Goal: Task Accomplishment & Management: Manage account settings

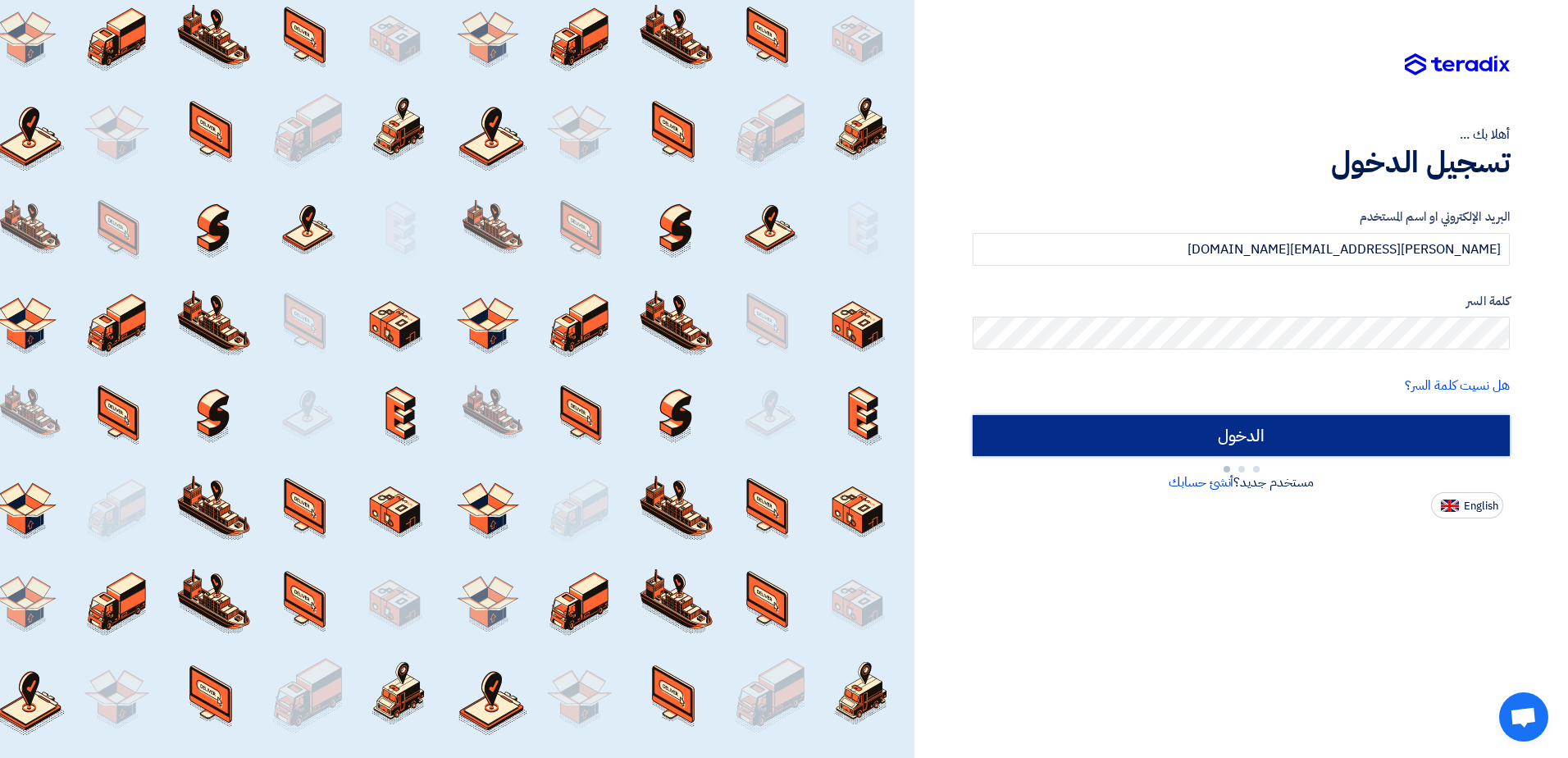
click at [1309, 436] on input "الدخول" at bounding box center [1241, 435] width 537 height 41
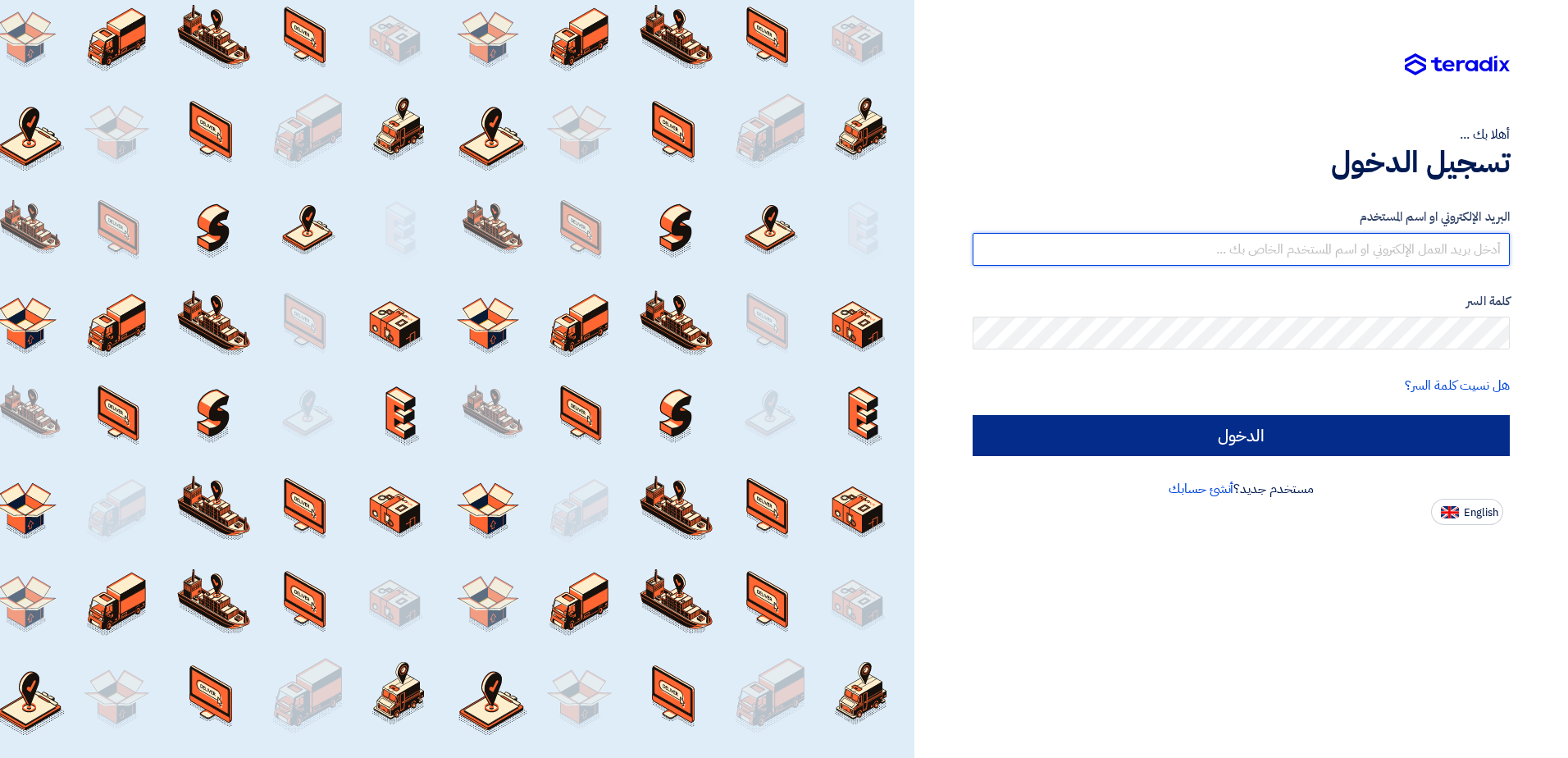
type input "[PERSON_NAME][EMAIL_ADDRESS][DOMAIN_NAME]"
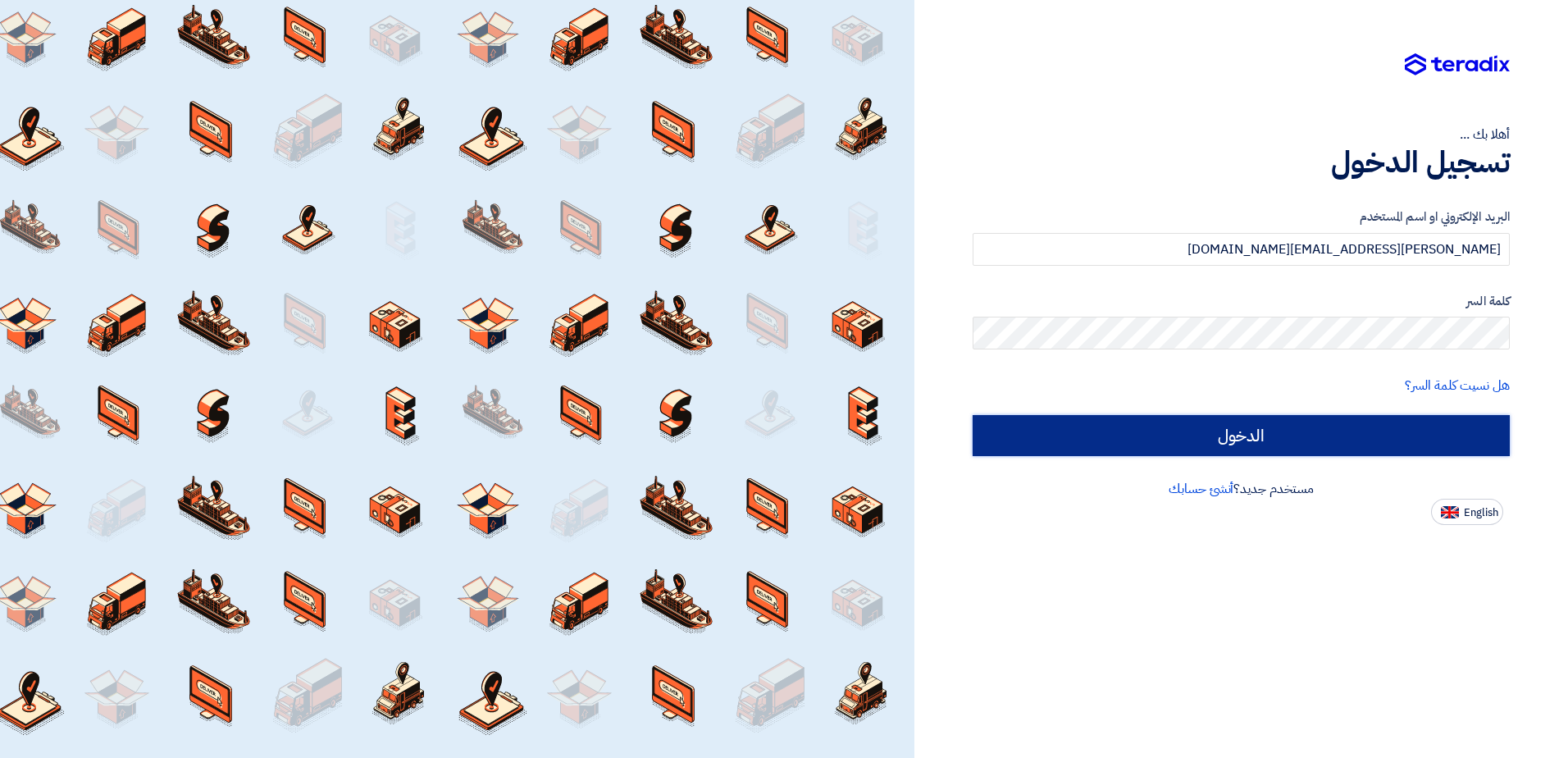
click at [1365, 435] on input "الدخول" at bounding box center [1241, 435] width 537 height 41
type input "Sign in"
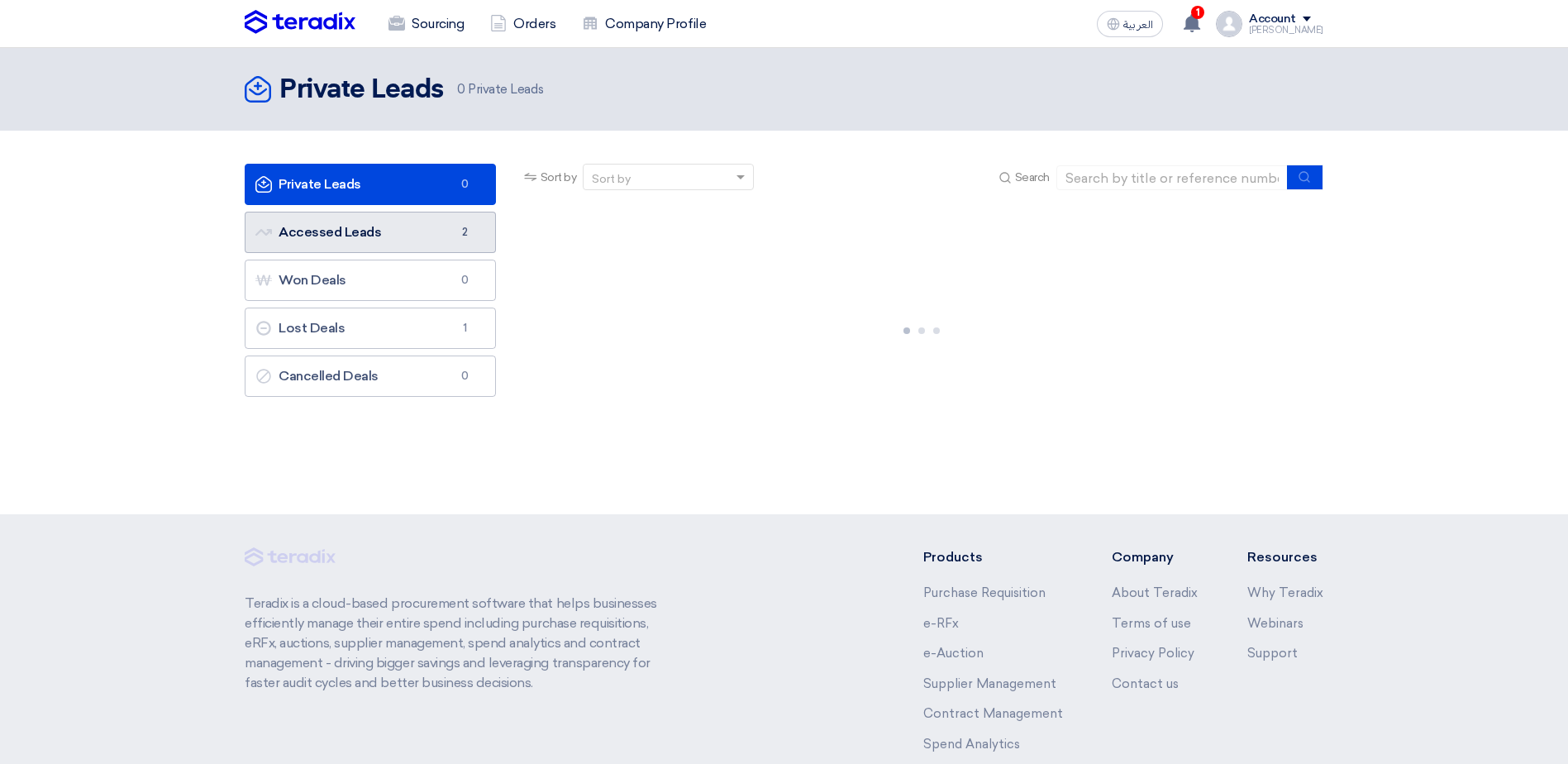
click at [358, 241] on link "Accessed Leads Accessed Leads 2" at bounding box center [370, 232] width 251 height 41
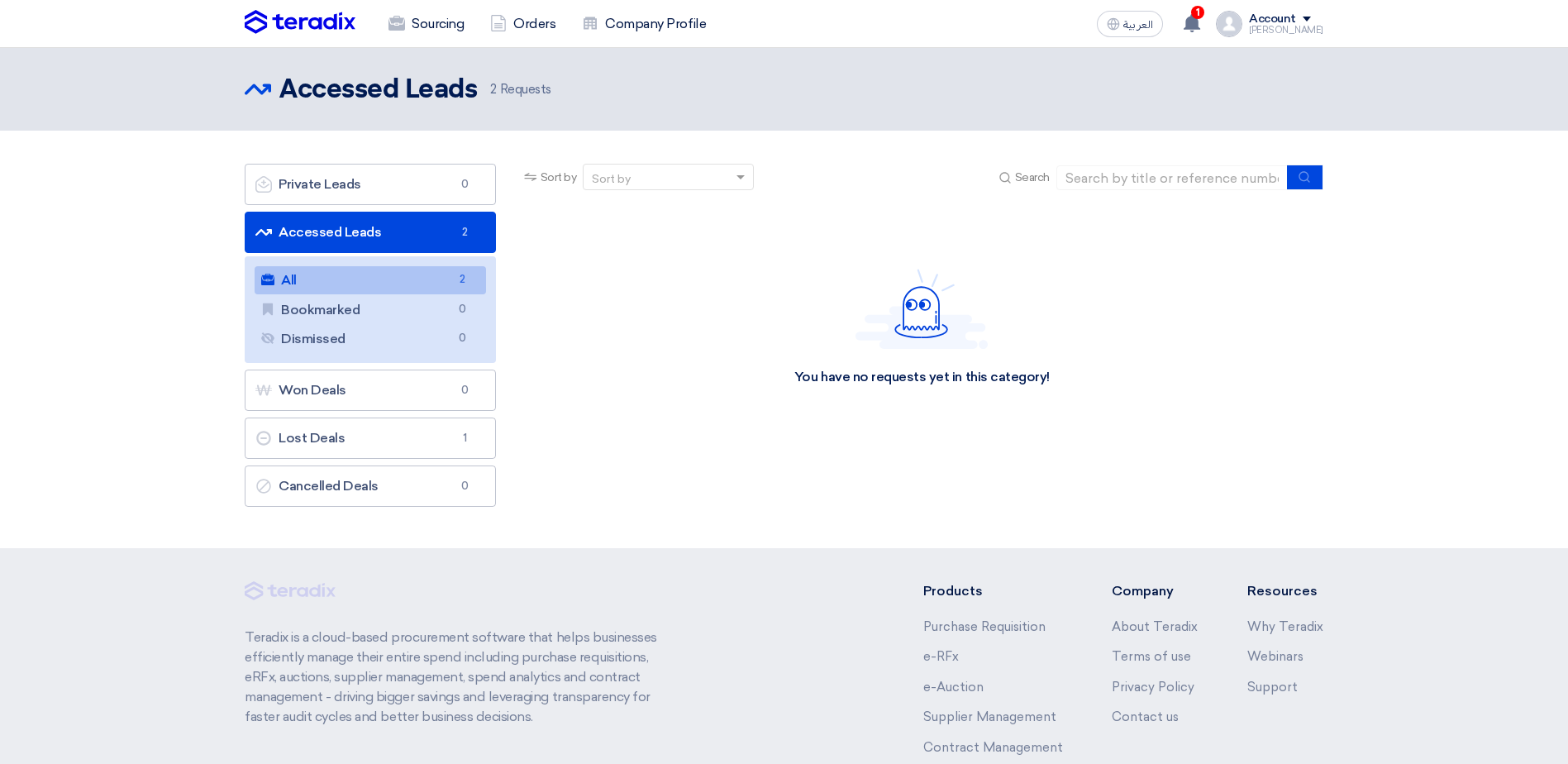
click at [343, 281] on link "All All 2" at bounding box center [370, 280] width 231 height 28
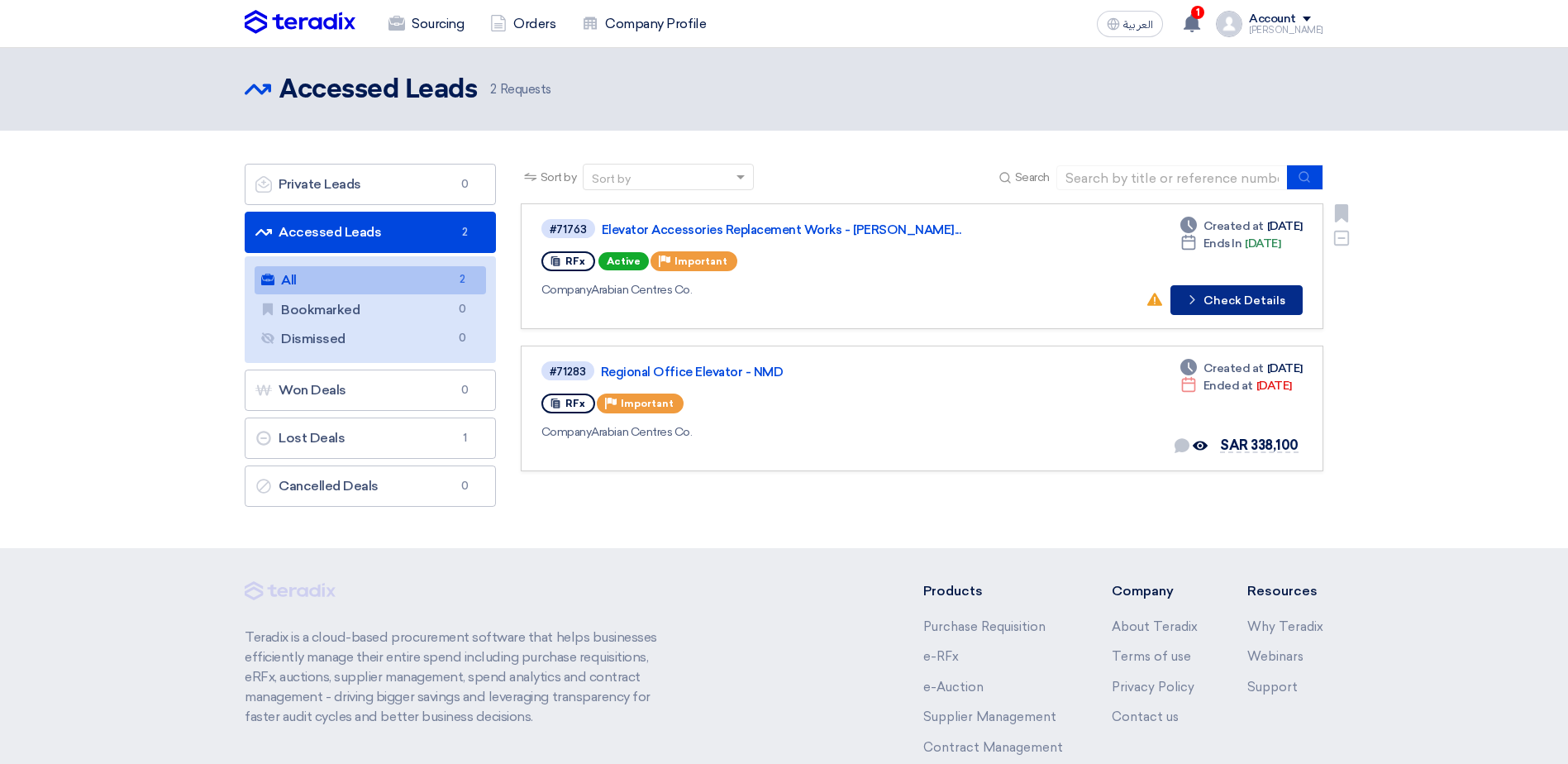
click at [1224, 304] on button "Check details Check Details" at bounding box center [1237, 300] width 133 height 30
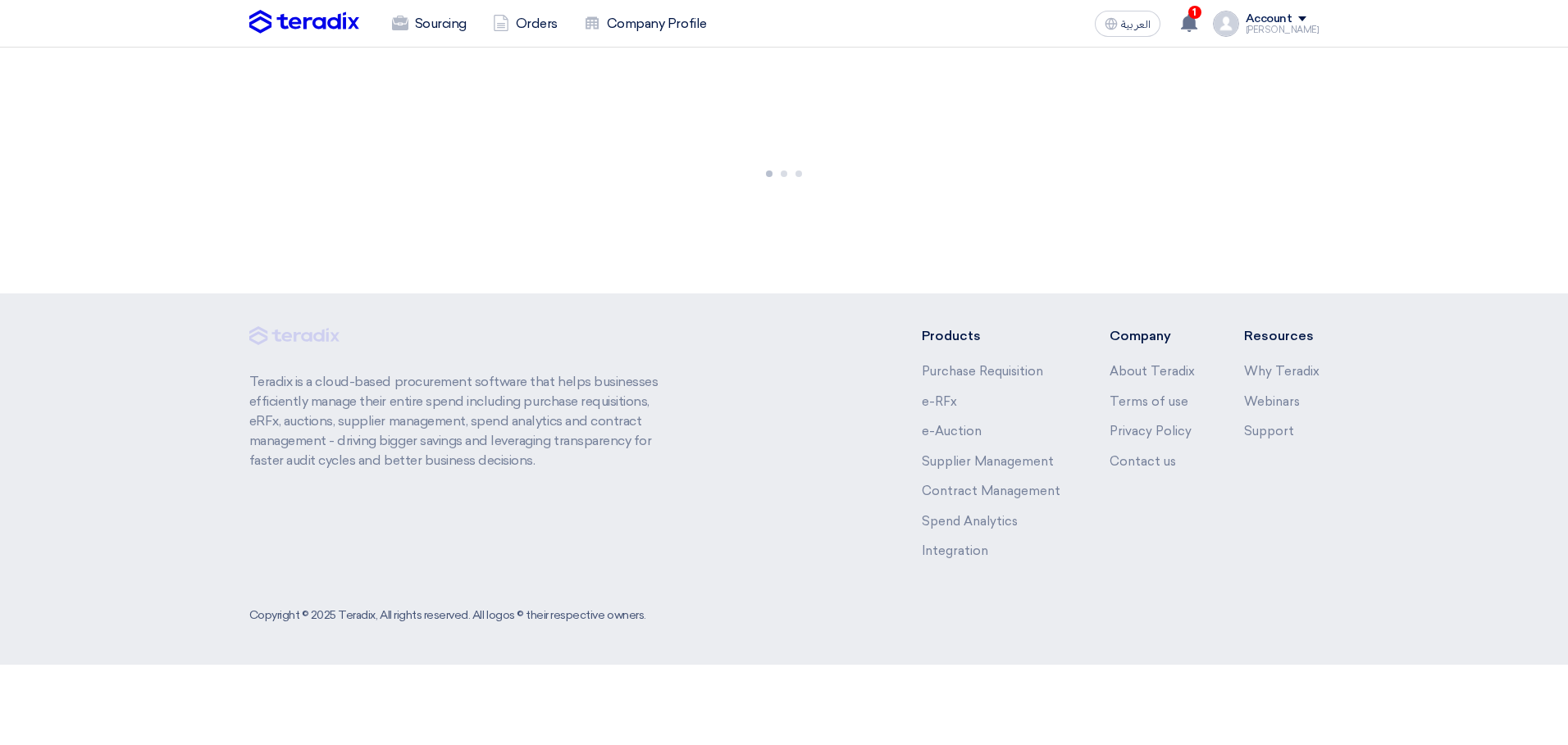
drag, startPoint x: 546, startPoint y: 461, endPoint x: 100, endPoint y: 34, distance: 617.5
click at [100, 48] on app-shell "Sourcing Orders Company Profile العربية ع 1 New request received, check details…" at bounding box center [784, 356] width 1568 height 618
click at [74, 18] on nav "Sourcing Orders Company Profile العربية ع 1 New request received, check details…" at bounding box center [784, 24] width 1568 height 48
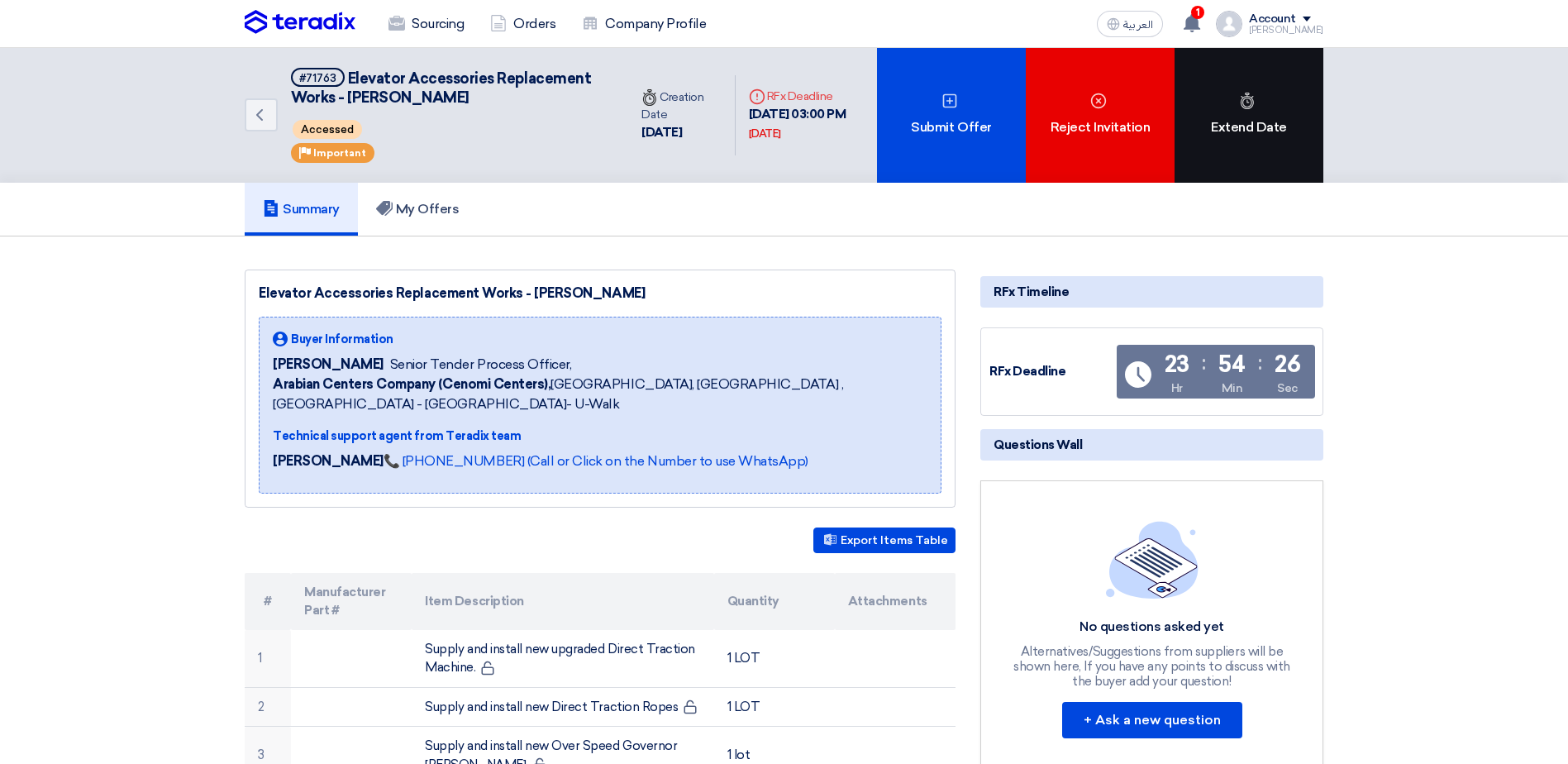
click at [1249, 120] on div "Extend Date" at bounding box center [1249, 115] width 148 height 135
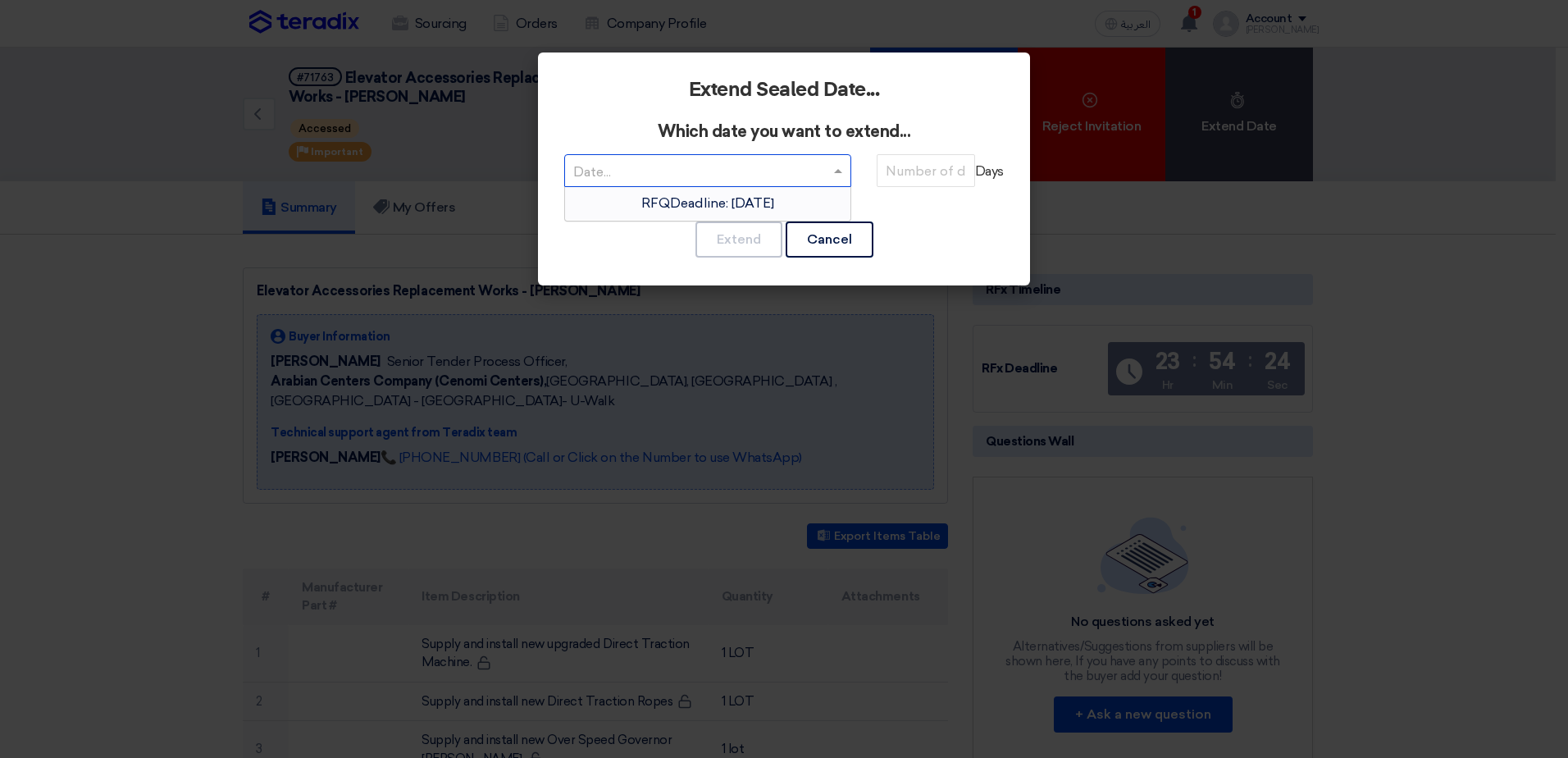
click at [695, 168] on input "text" at bounding box center [699, 172] width 253 height 27
click at [774, 202] on span "RFQDeadline: Thu Oct 16 2025" at bounding box center [708, 202] width 133 height 16
click at [902, 174] on input "number" at bounding box center [926, 170] width 99 height 33
click at [962, 245] on div "Extend Cancel" at bounding box center [784, 239] width 439 height 40
click at [767, 180] on input "text" at bounding box center [699, 172] width 253 height 27
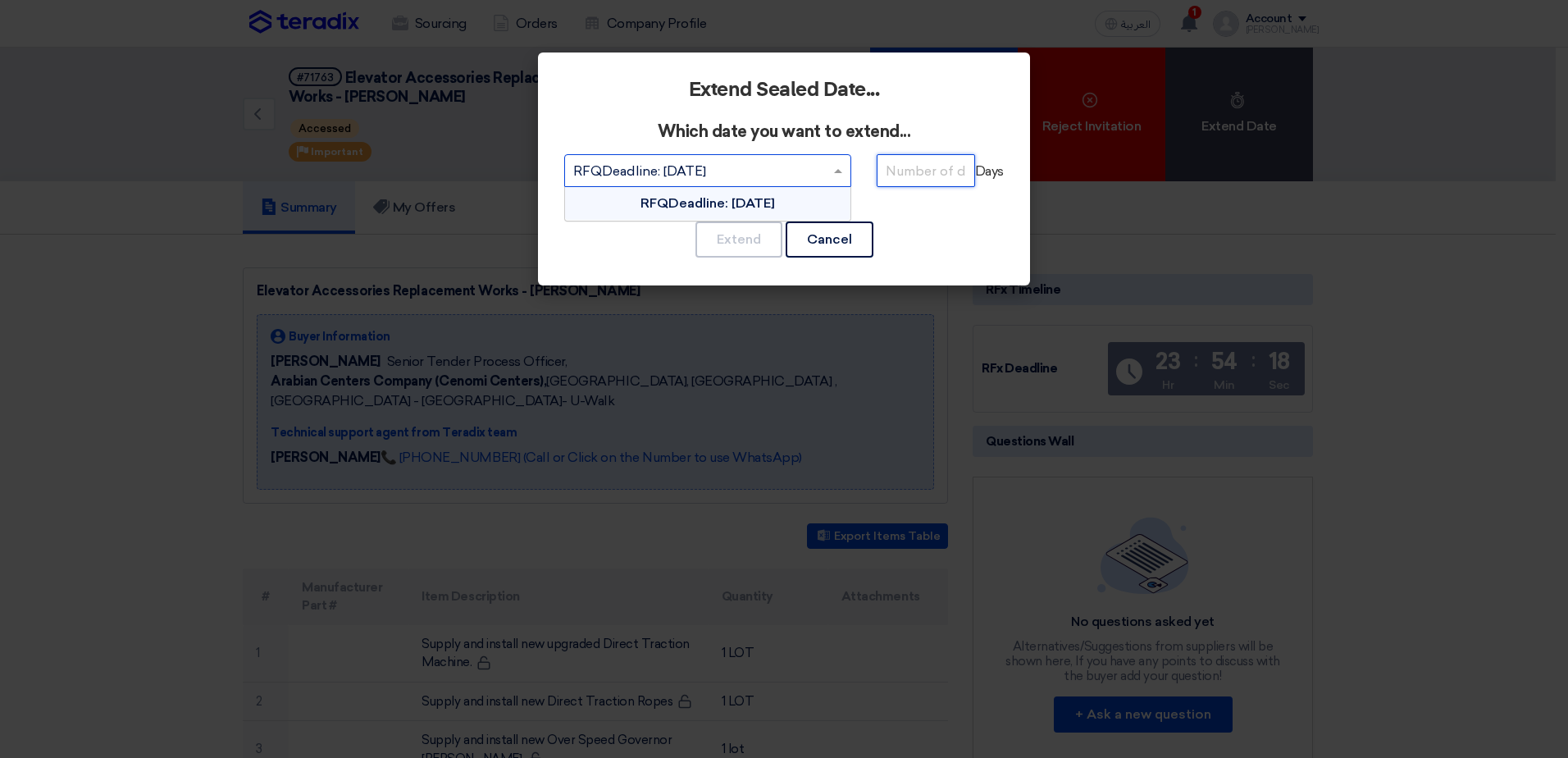
click at [923, 171] on input "number" at bounding box center [926, 170] width 99 height 33
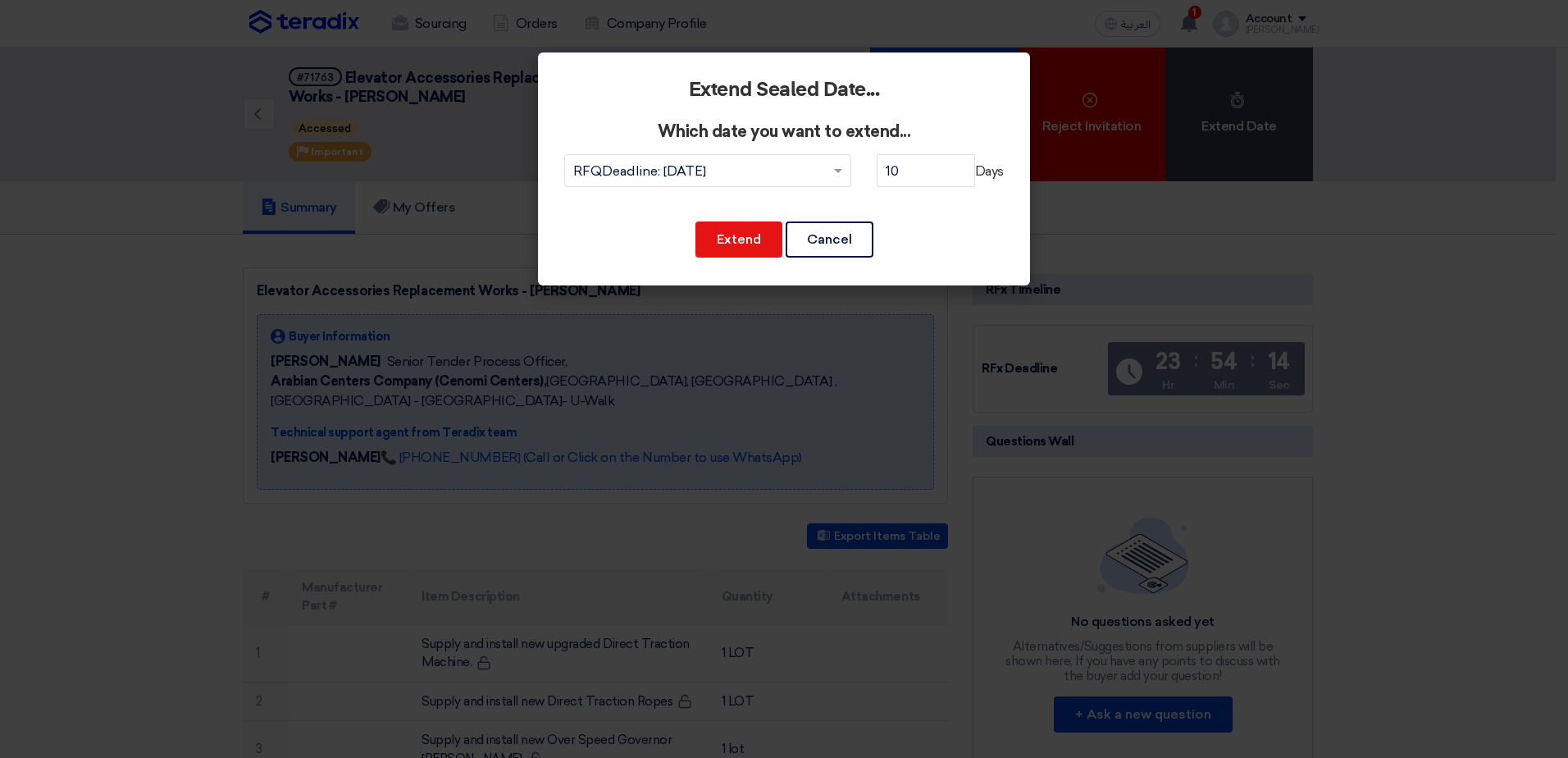
click at [986, 235] on div "Extend Cancel" at bounding box center [784, 239] width 439 height 40
click at [933, 169] on input "10" at bounding box center [926, 170] width 99 height 33
click at [950, 217] on div "Extend Sealed Date... Which date you want to extend... Date... × RFQDeadline: T…" at bounding box center [784, 169] width 492 height 233
drag, startPoint x: 967, startPoint y: 233, endPoint x: 563, endPoint y: 71, distance: 435.3
click at [563, 71] on div "Extend Sealed Date... Which date you want to extend... Date... × RFQDeadline: T…" at bounding box center [784, 169] width 492 height 233
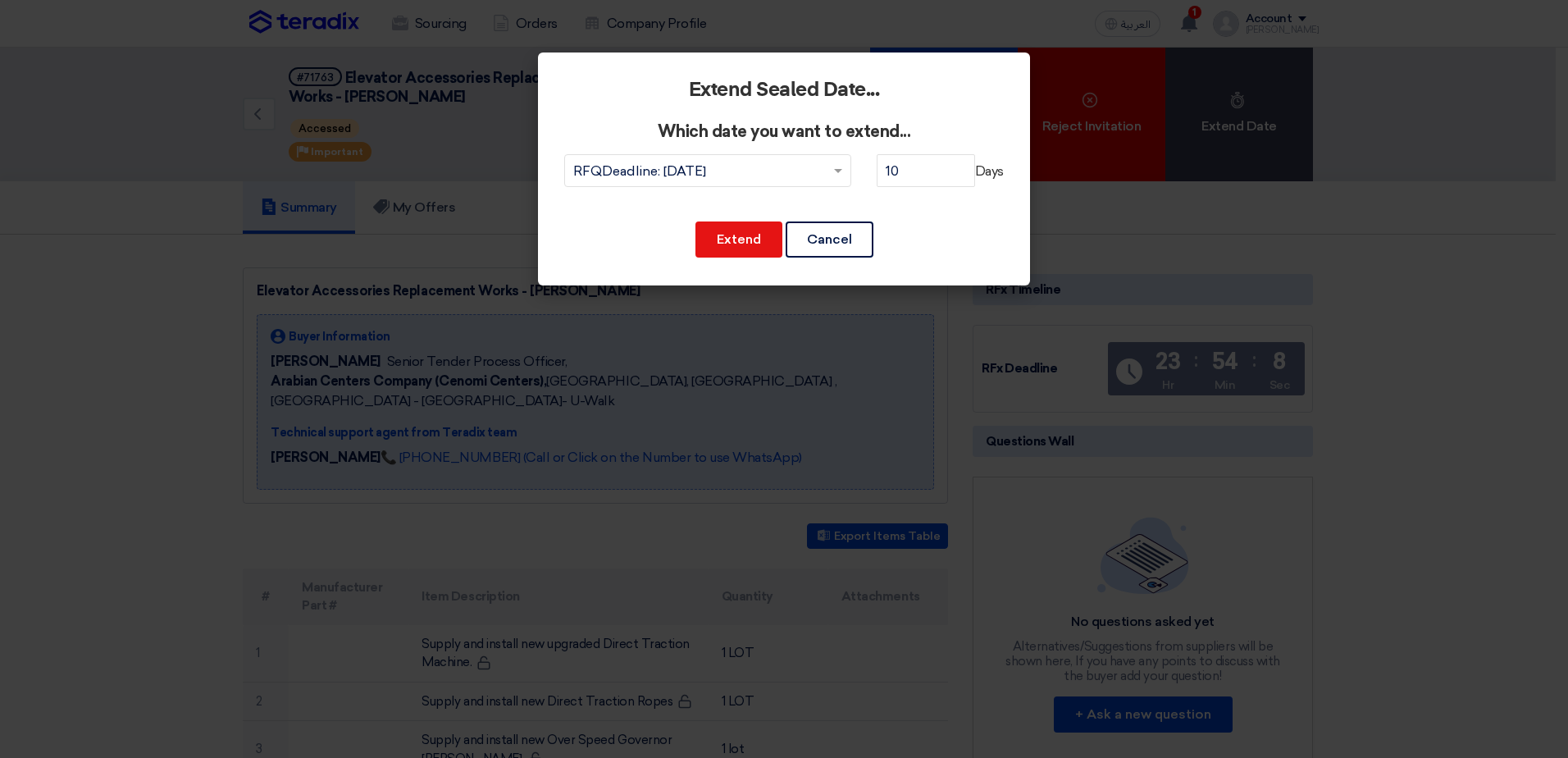
click at [583, 90] on h2 "Extend Sealed Date..." at bounding box center [784, 91] width 439 height 23
drag, startPoint x: 574, startPoint y: 77, endPoint x: 1024, endPoint y: 257, distance: 484.7
click at [1024, 257] on div "Extend Sealed Date... Which date you want to extend... Date... × RFQDeadline: T…" at bounding box center [784, 169] width 492 height 233
click at [1007, 271] on div "Extend Sealed Date... Which date you want to extend... Date... × RFQDeadline: T…" at bounding box center [784, 169] width 492 height 233
drag, startPoint x: 1011, startPoint y: 277, endPoint x: 601, endPoint y: 71, distance: 458.8
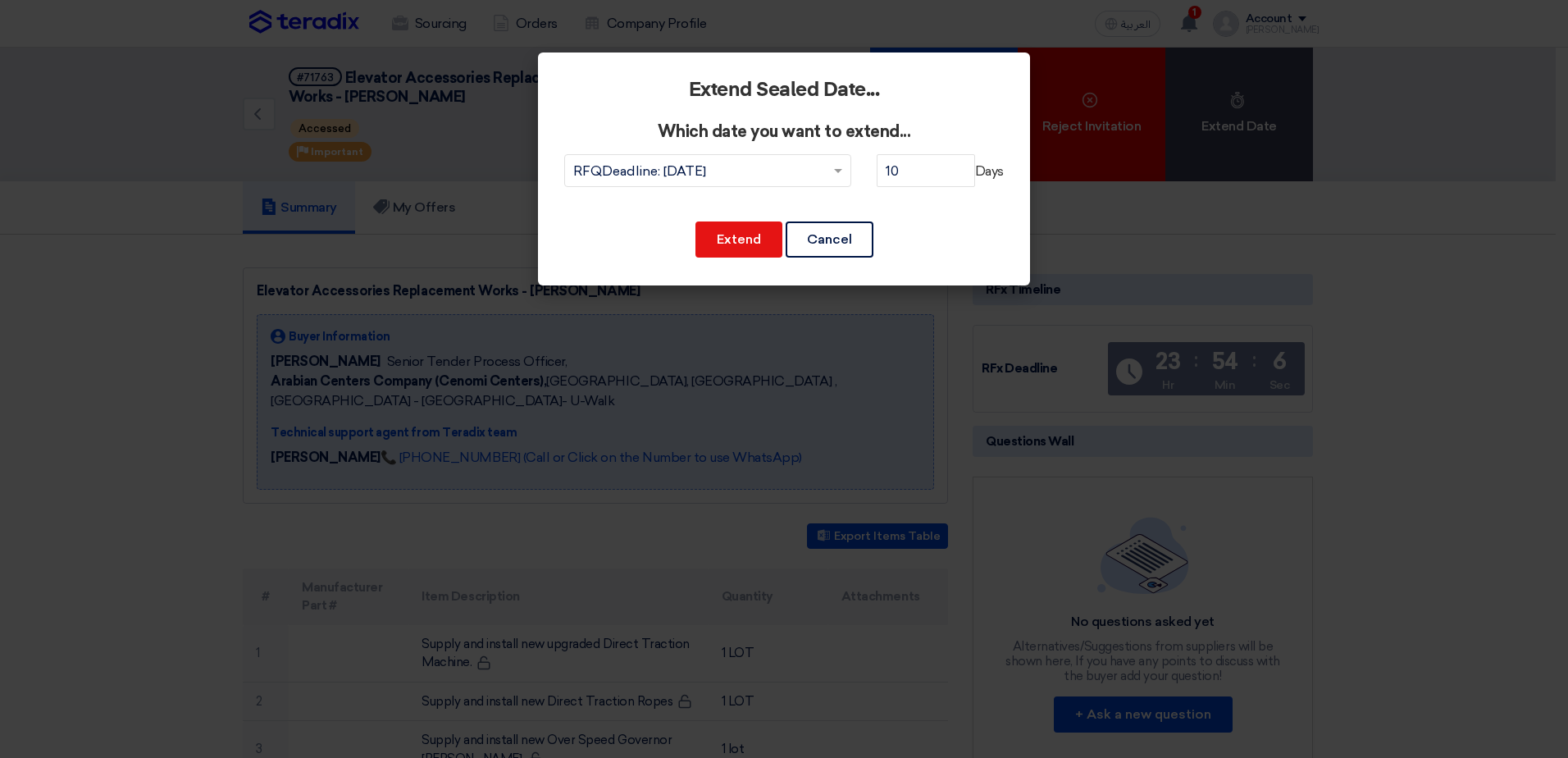
click at [601, 71] on div "Extend Sealed Date... Which date you want to extend... Date... × RFQDeadline: T…" at bounding box center [784, 169] width 492 height 233
drag, startPoint x: 590, startPoint y: 69, endPoint x: 981, endPoint y: 267, distance: 438.3
click at [981, 266] on div "Extend Sealed Date... Which date you want to extend... Date... × RFQDeadline: T…" at bounding box center [784, 169] width 492 height 233
click at [982, 267] on div "Extend Sealed Date... Which date you want to extend... Date... × RFQDeadline: T…" at bounding box center [784, 169] width 492 height 233
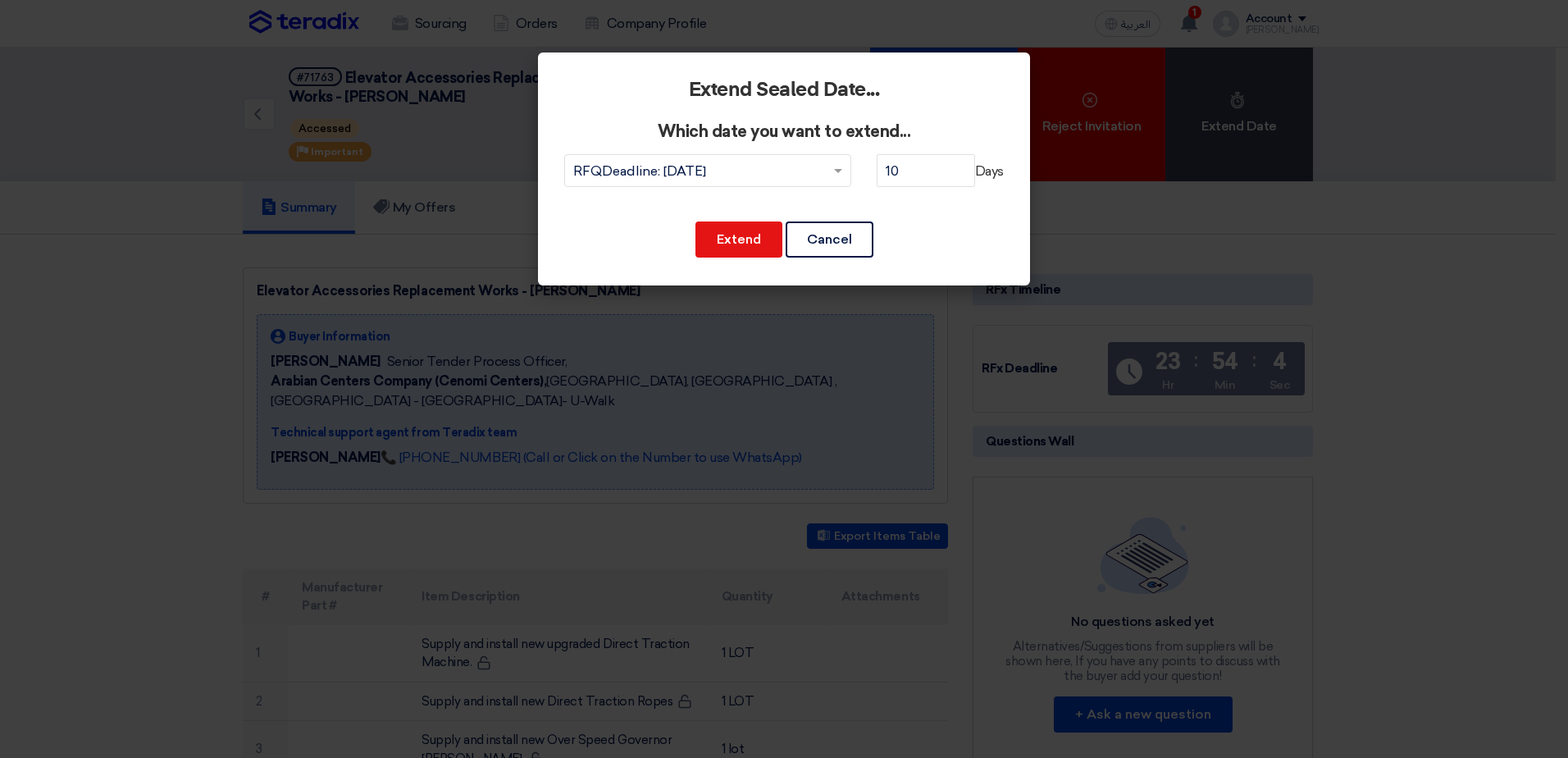
drag, startPoint x: 986, startPoint y: 268, endPoint x: 578, endPoint y: 80, distance: 449.2
click at [578, 80] on div "Extend Sealed Date... Which date you want to extend... Date... × RFQDeadline: T…" at bounding box center [784, 169] width 492 height 233
click at [578, 80] on h2 "Extend Sealed Date..." at bounding box center [784, 91] width 439 height 23
drag, startPoint x: 574, startPoint y: 75, endPoint x: 989, endPoint y: 272, distance: 459.4
click at [989, 272] on div "Extend Sealed Date... Which date you want to extend... Date... × RFQDeadline: T…" at bounding box center [784, 169] width 492 height 233
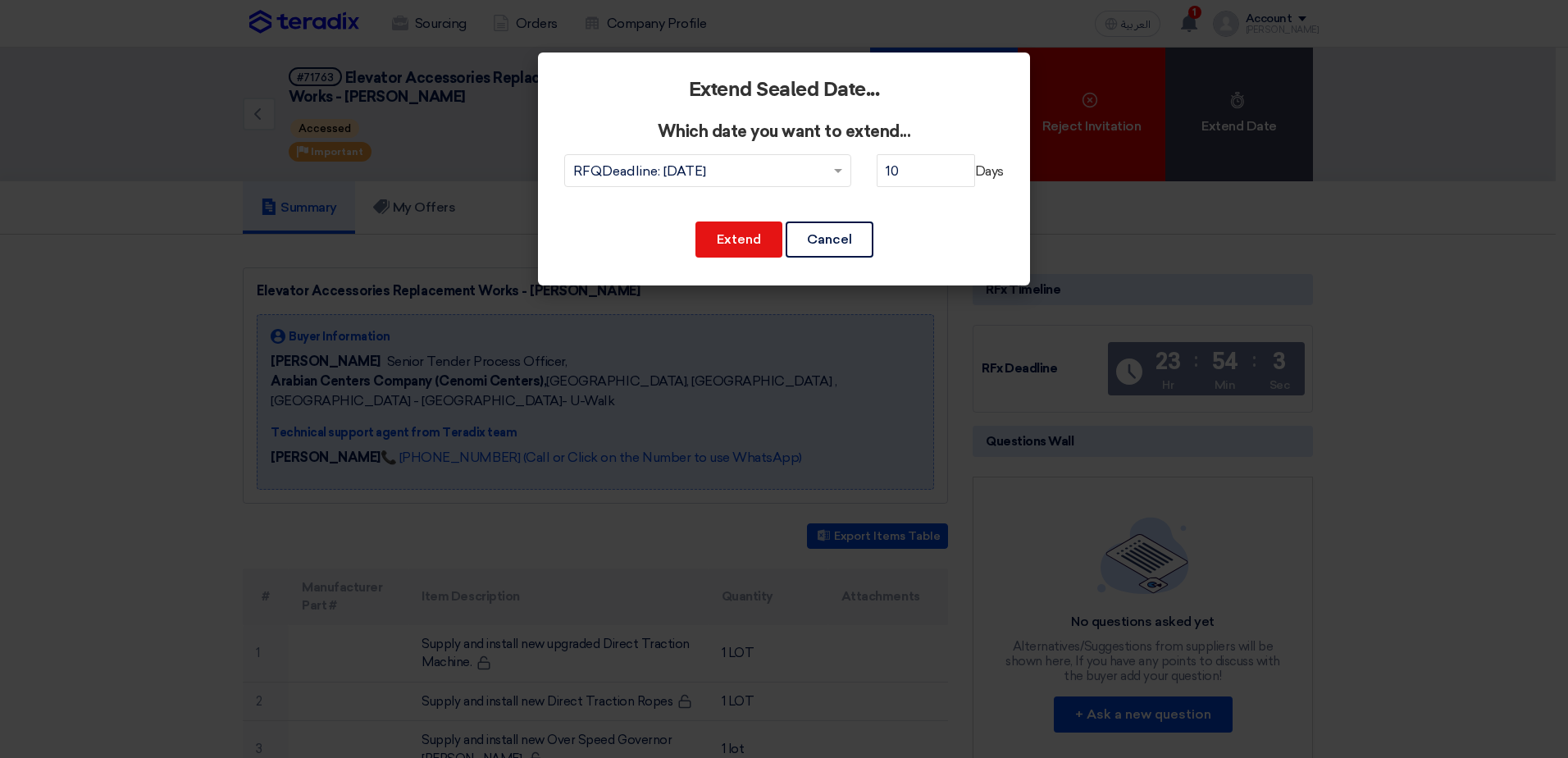
click at [989, 270] on div "Extend Sealed Date... Which date you want to extend... Date... × RFQDeadline: T…" at bounding box center [784, 169] width 492 height 233
drag, startPoint x: 995, startPoint y: 268, endPoint x: 592, endPoint y: 90, distance: 440.6
click at [592, 90] on div "Extend Sealed Date... Which date you want to extend... Date... × RFQDeadline: T…" at bounding box center [784, 169] width 492 height 233
click at [592, 90] on h2 "Extend Sealed Date..." at bounding box center [784, 91] width 439 height 23
drag, startPoint x: 582, startPoint y: 72, endPoint x: 997, endPoint y: 251, distance: 452.0
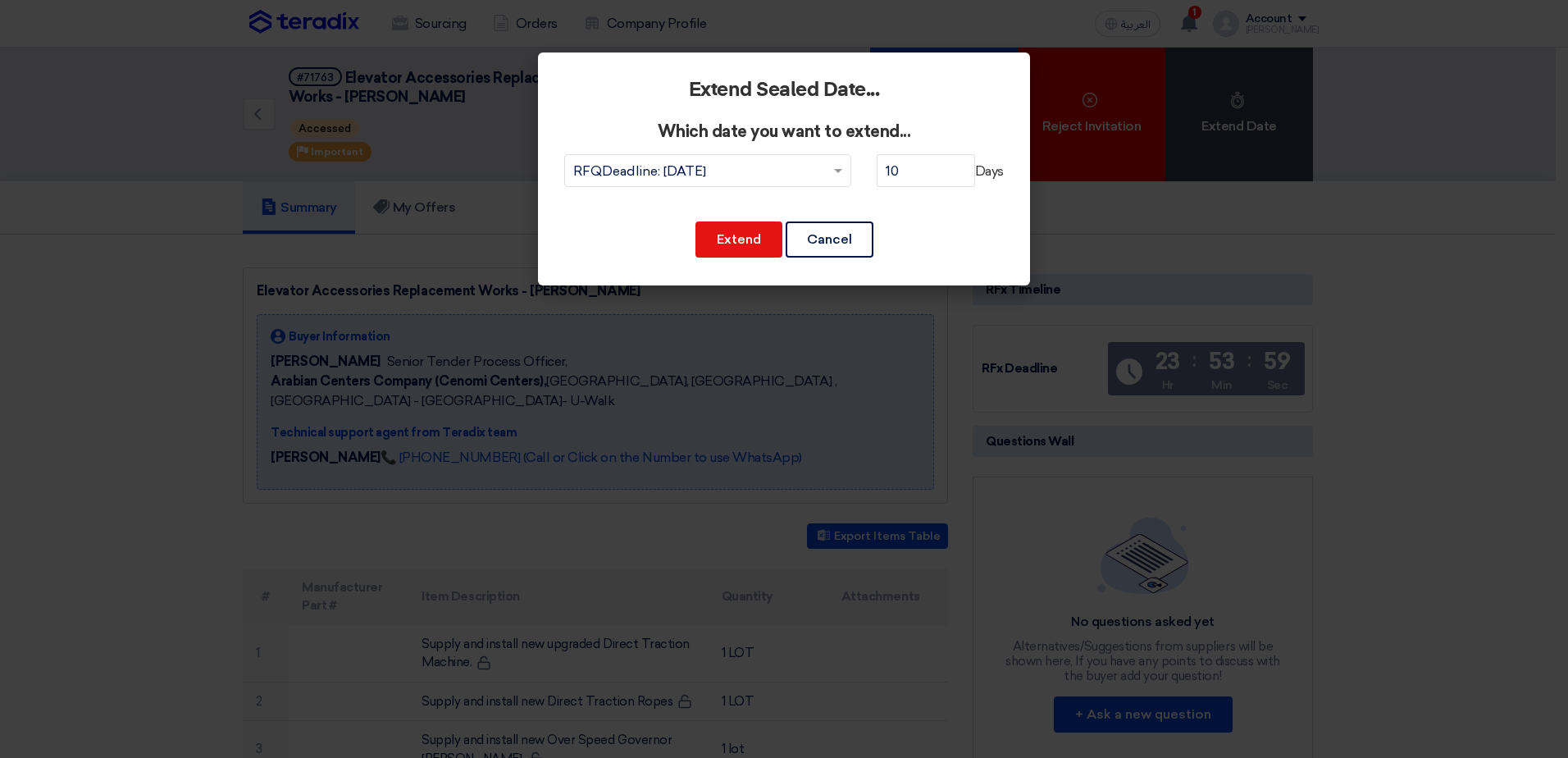
click at [997, 251] on div "Extend Sealed Date... Which date you want to extend... Date... × RFQDeadline: T…" at bounding box center [784, 169] width 492 height 233
click at [997, 251] on div "Extend Cancel" at bounding box center [784, 239] width 439 height 40
drag, startPoint x: 1003, startPoint y: 265, endPoint x: 613, endPoint y: 82, distance: 430.8
click at [613, 82] on div "Extend Sealed Date... Which date you want to extend... Date... × RFQDeadline: T…" at bounding box center [784, 169] width 492 height 233
click at [613, 82] on h2 "Extend Sealed Date..." at bounding box center [784, 91] width 439 height 23
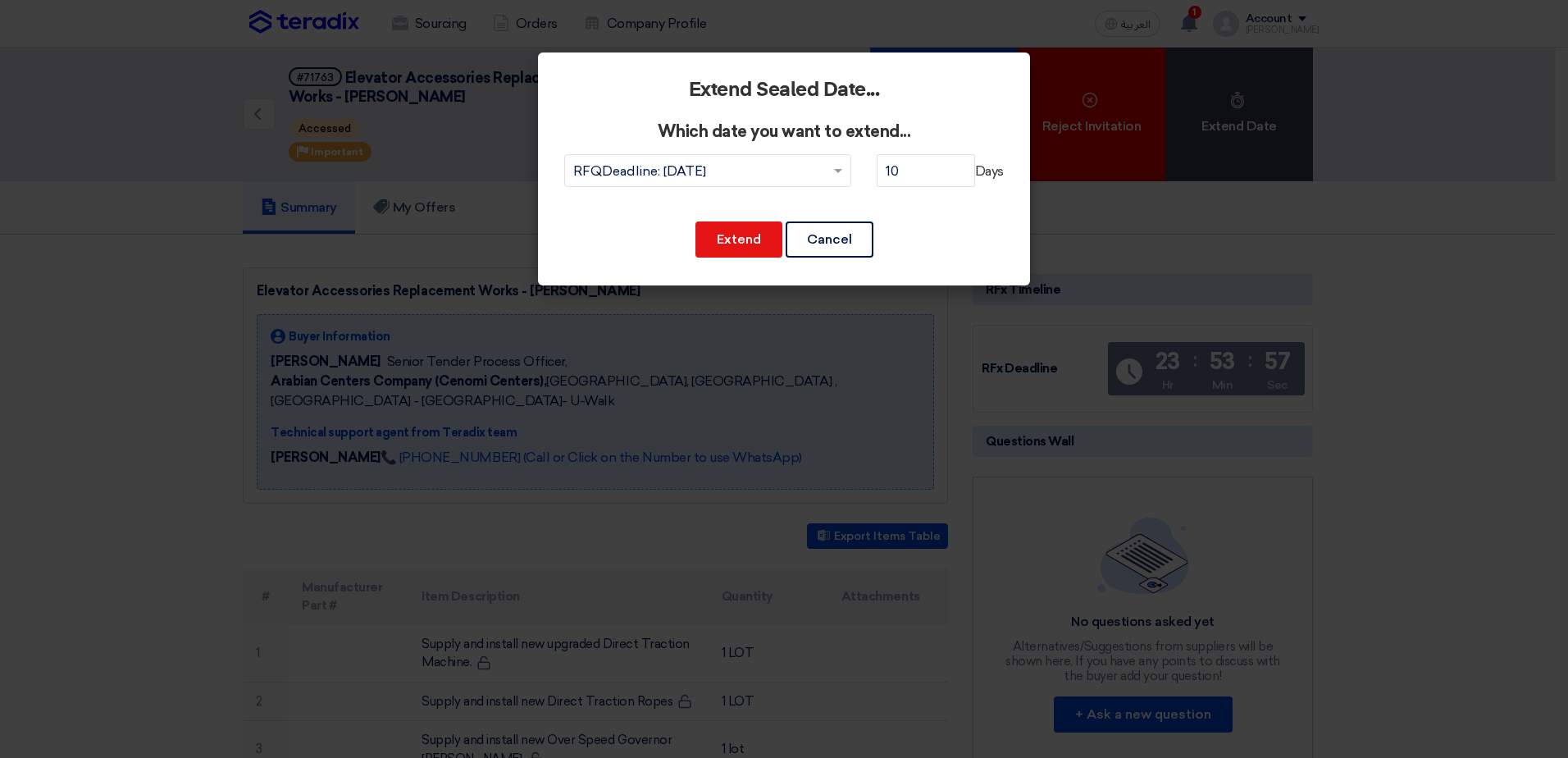
drag, startPoint x: 565, startPoint y: 61, endPoint x: 959, endPoint y: 241, distance: 433.2
click at [957, 242] on div "Extend Sealed Date... Which date you want to extend... Date... × RFQDeadline: T…" at bounding box center [784, 169] width 492 height 233
click at [968, 241] on div "Extend Cancel" at bounding box center [784, 239] width 439 height 40
drag, startPoint x: 992, startPoint y: 268, endPoint x: 621, endPoint y: 82, distance: 415.0
click at [626, 87] on div "Extend Sealed Date... Which date you want to extend... Date... × RFQDeadline: T…" at bounding box center [784, 169] width 492 height 233
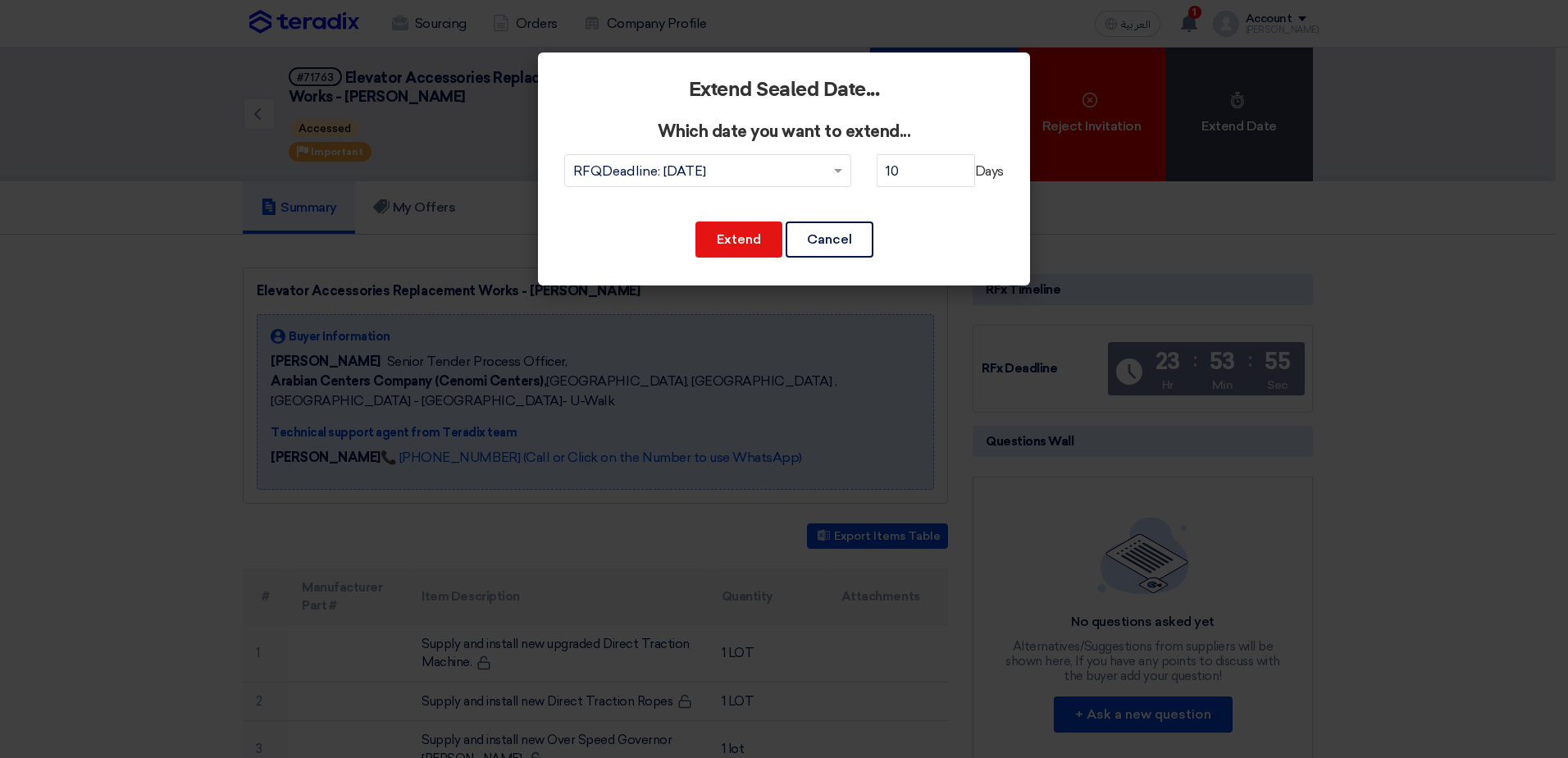
click at [610, 78] on div "Extend Sealed Date... Which date you want to extend... Date... × RFQDeadline: T…" at bounding box center [784, 169] width 492 height 233
drag, startPoint x: 596, startPoint y: 80, endPoint x: 977, endPoint y: 252, distance: 418.0
click at [974, 252] on div "Extend Sealed Date... Which date you want to extend... Date... × RFQDeadline: T…" at bounding box center [784, 169] width 492 height 233
click at [979, 253] on div "Extend Cancel" at bounding box center [784, 239] width 439 height 40
drag, startPoint x: 985, startPoint y: 269, endPoint x: 596, endPoint y: 72, distance: 436.0
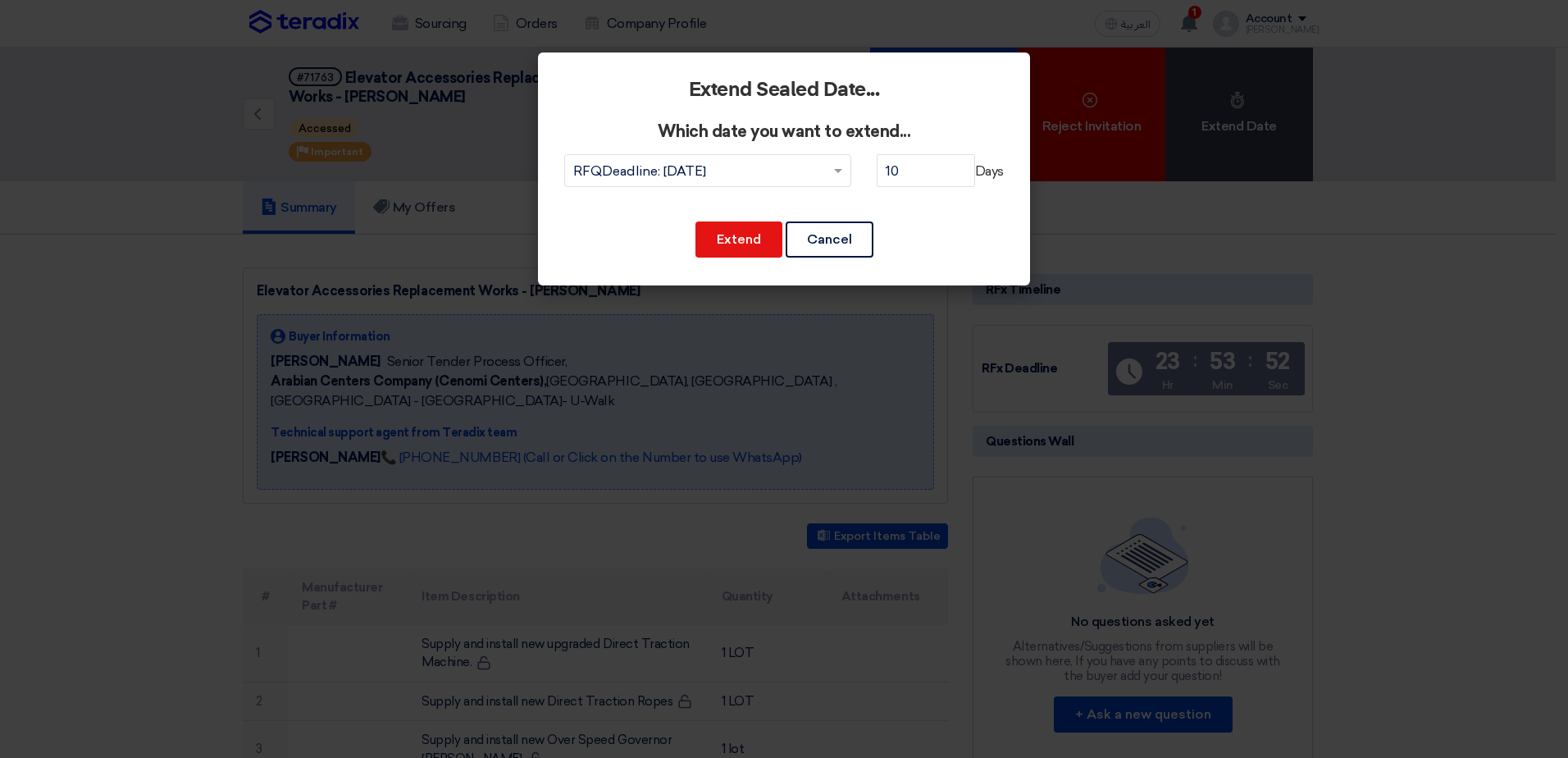
click at [596, 72] on div "Extend Sealed Date... Which date you want to extend... Date... × RFQDeadline: T…" at bounding box center [784, 169] width 492 height 233
click at [596, 72] on div "Extend Sealed Date... Which date you want to extend... Date... × RFQDeadline: T…" at bounding box center [784, 169] width 492 height 233
drag, startPoint x: 574, startPoint y: 69, endPoint x: 1005, endPoint y: 268, distance: 474.7
click at [1001, 263] on div "Extend Sealed Date... Which date you want to extend... Date... × RFQDeadline: T…" at bounding box center [784, 169] width 492 height 233
click at [1005, 268] on div "Extend Sealed Date... Which date you want to extend... Date... × RFQDeadline: T…" at bounding box center [784, 169] width 492 height 233
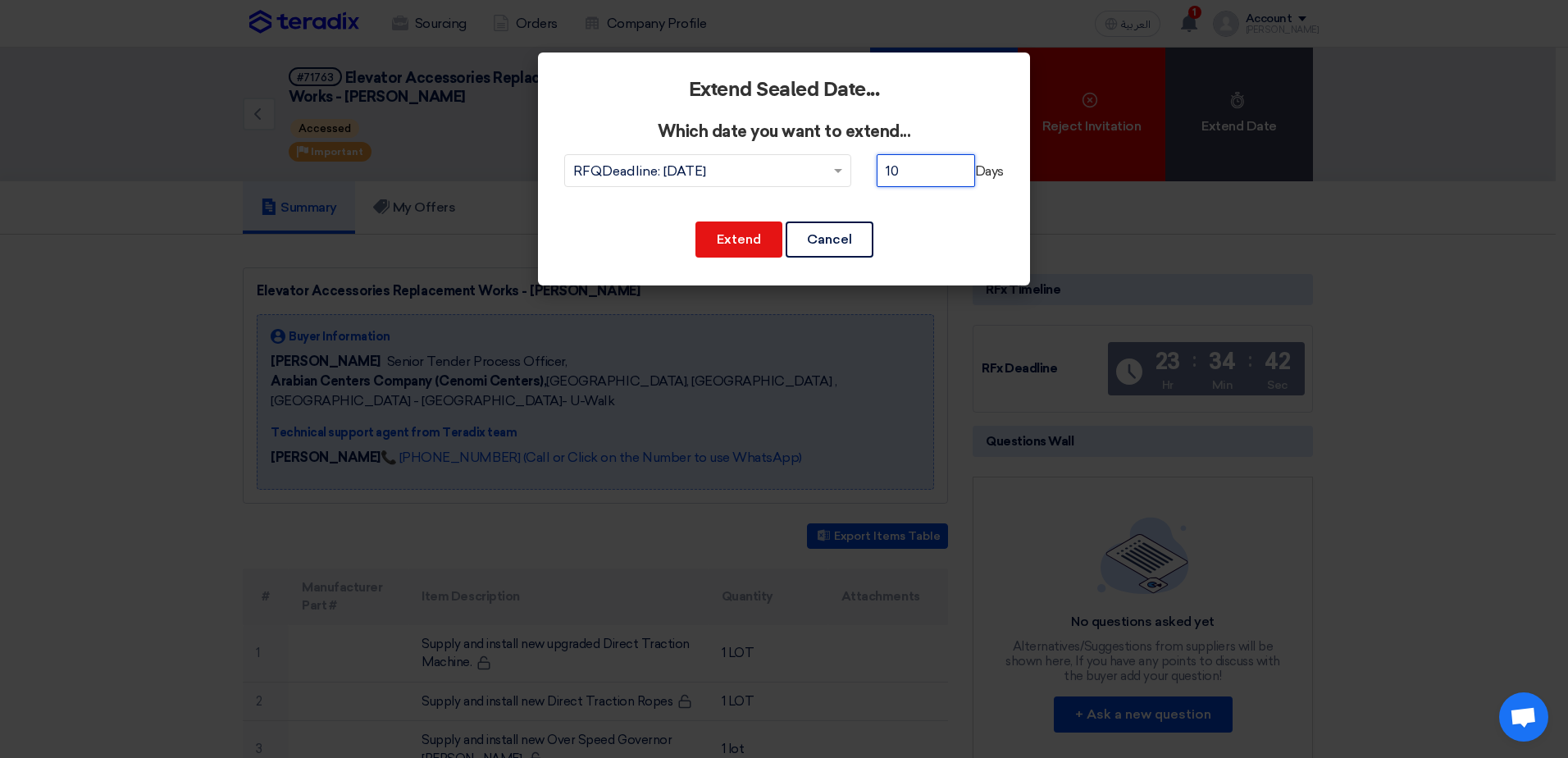
drag, startPoint x: 886, startPoint y: 172, endPoint x: 842, endPoint y: 172, distance: 44.0
click at [842, 172] on div "Date... × RFQDeadline: Thu Oct 16 2025 × 10 Days" at bounding box center [784, 180] width 439 height 53
type input "7"
click at [939, 202] on div "Date... × RFQDeadline: Thu Oct 16 2025 × 7 Days" at bounding box center [784, 180] width 439 height 53
click at [757, 239] on button "Extend" at bounding box center [739, 239] width 87 height 36
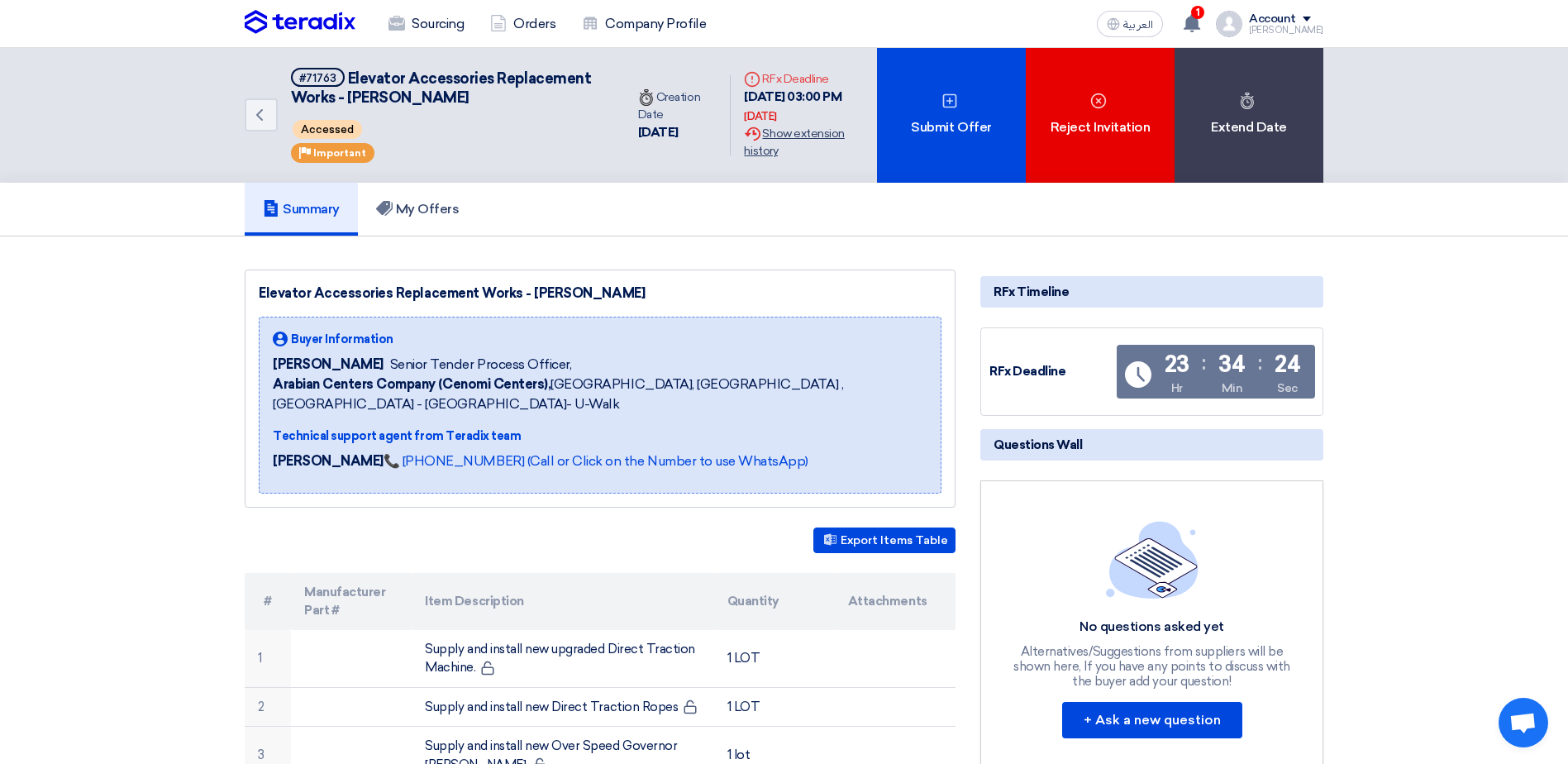
click at [793, 130] on div "Extension History Show extension history" at bounding box center [803, 143] width 120 height 35
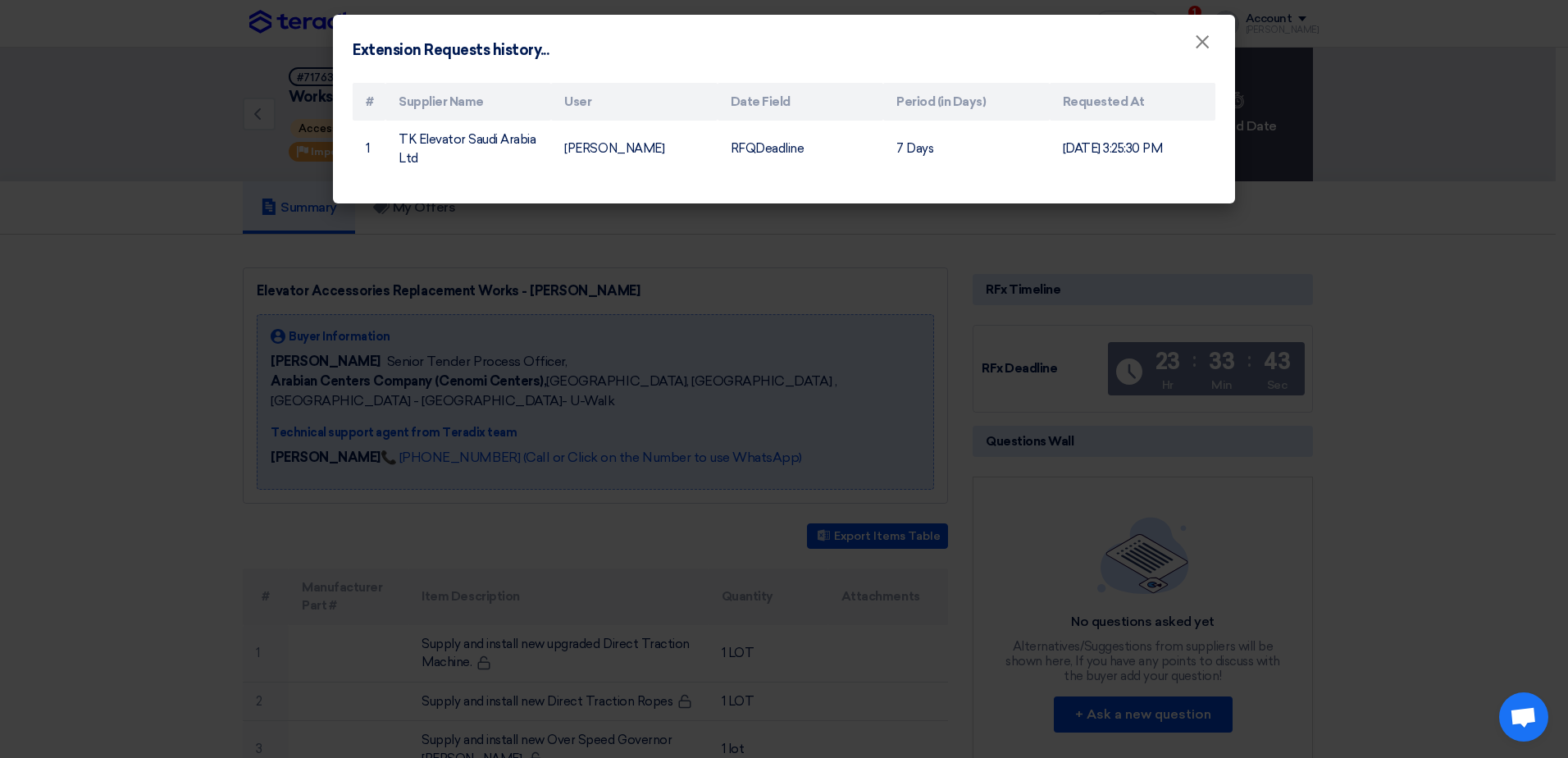
click at [1375, 426] on modal-container "Extension Requests history... × # Supplier Name User Date Field Period (in Days…" at bounding box center [784, 379] width 1568 height 758
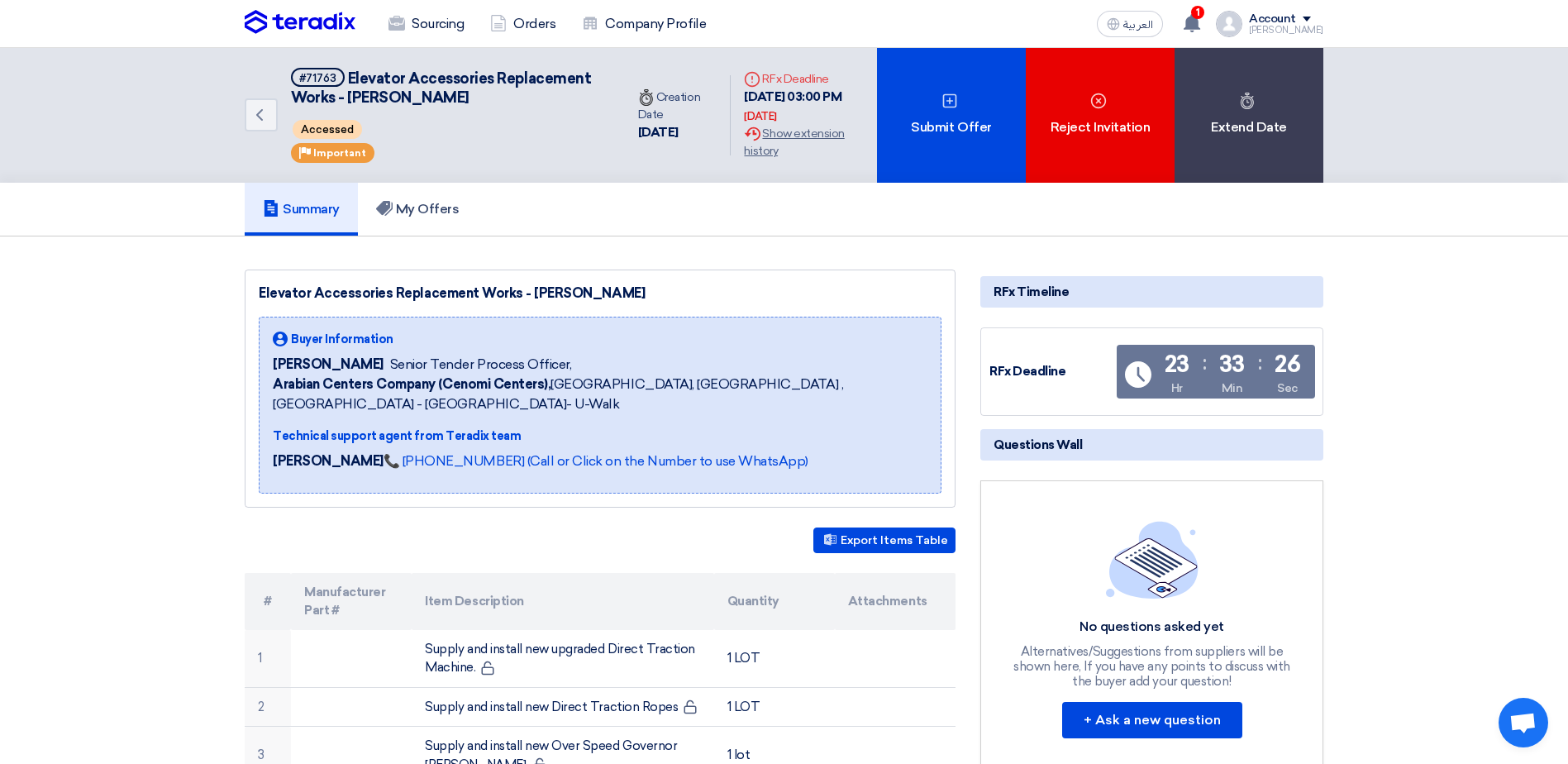
drag, startPoint x: 269, startPoint y: 445, endPoint x: 1427, endPoint y: 470, distance: 1158.3
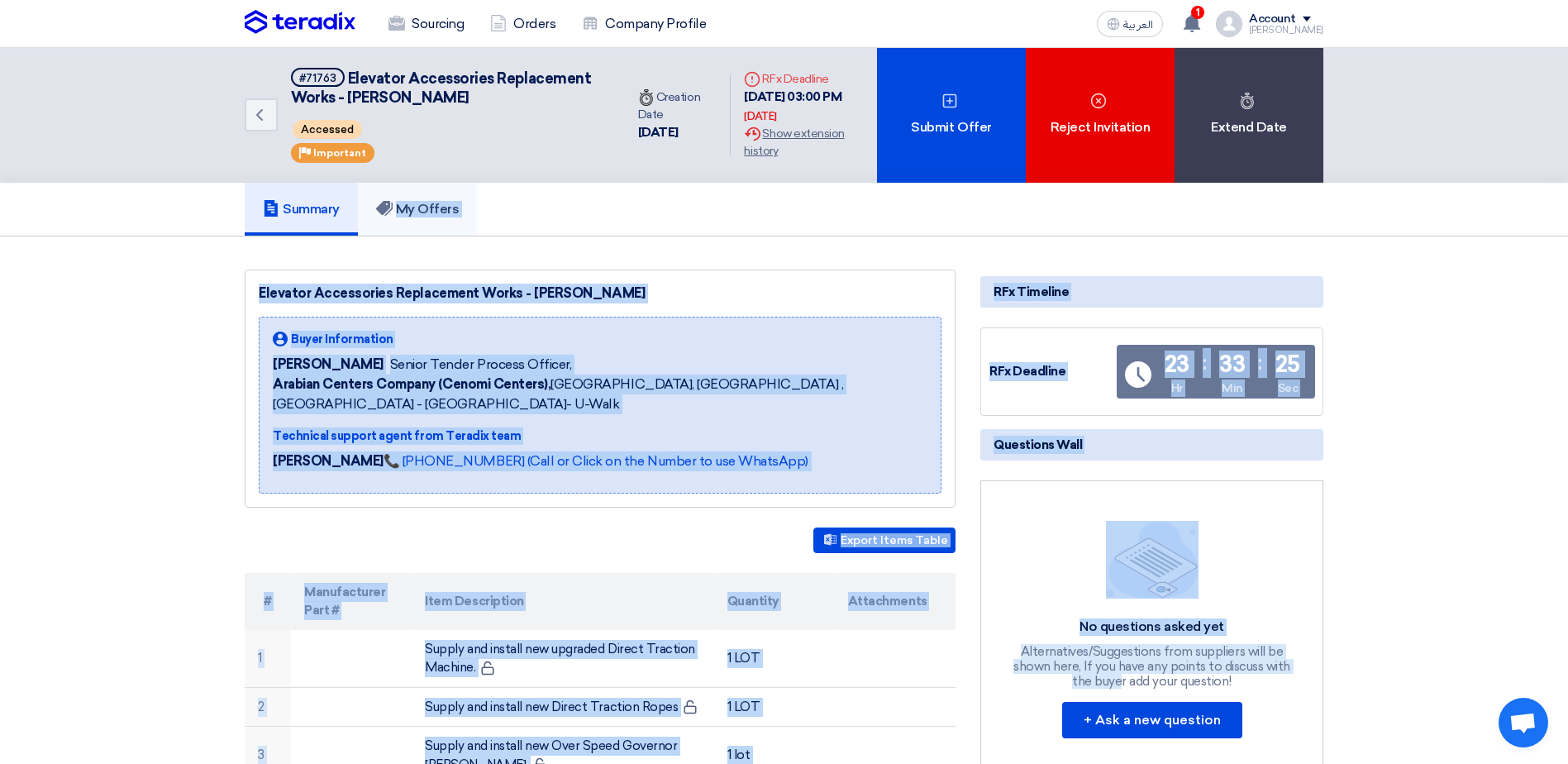
drag, startPoint x: 1403, startPoint y: 674, endPoint x: 378, endPoint y: 202, distance: 1128.5
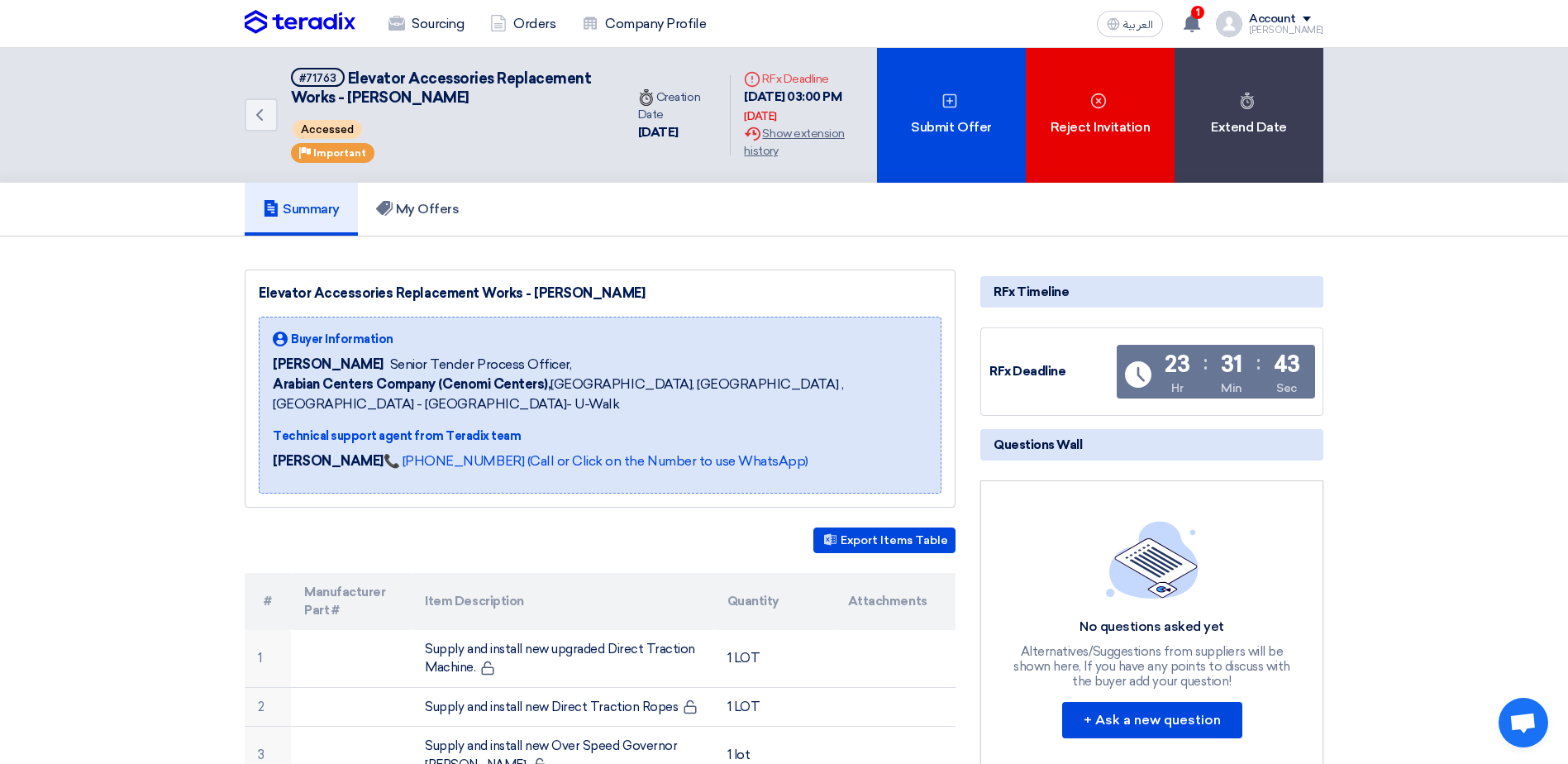
drag, startPoint x: 1442, startPoint y: 634, endPoint x: 128, endPoint y: -1, distance: 1459.4
click at [117, 12] on nav "Sourcing Orders Company Profile العربية ع 1 New request received, check details…" at bounding box center [784, 24] width 1568 height 48
drag, startPoint x: 98, startPoint y: 13, endPoint x: 1440, endPoint y: 596, distance: 1463.2
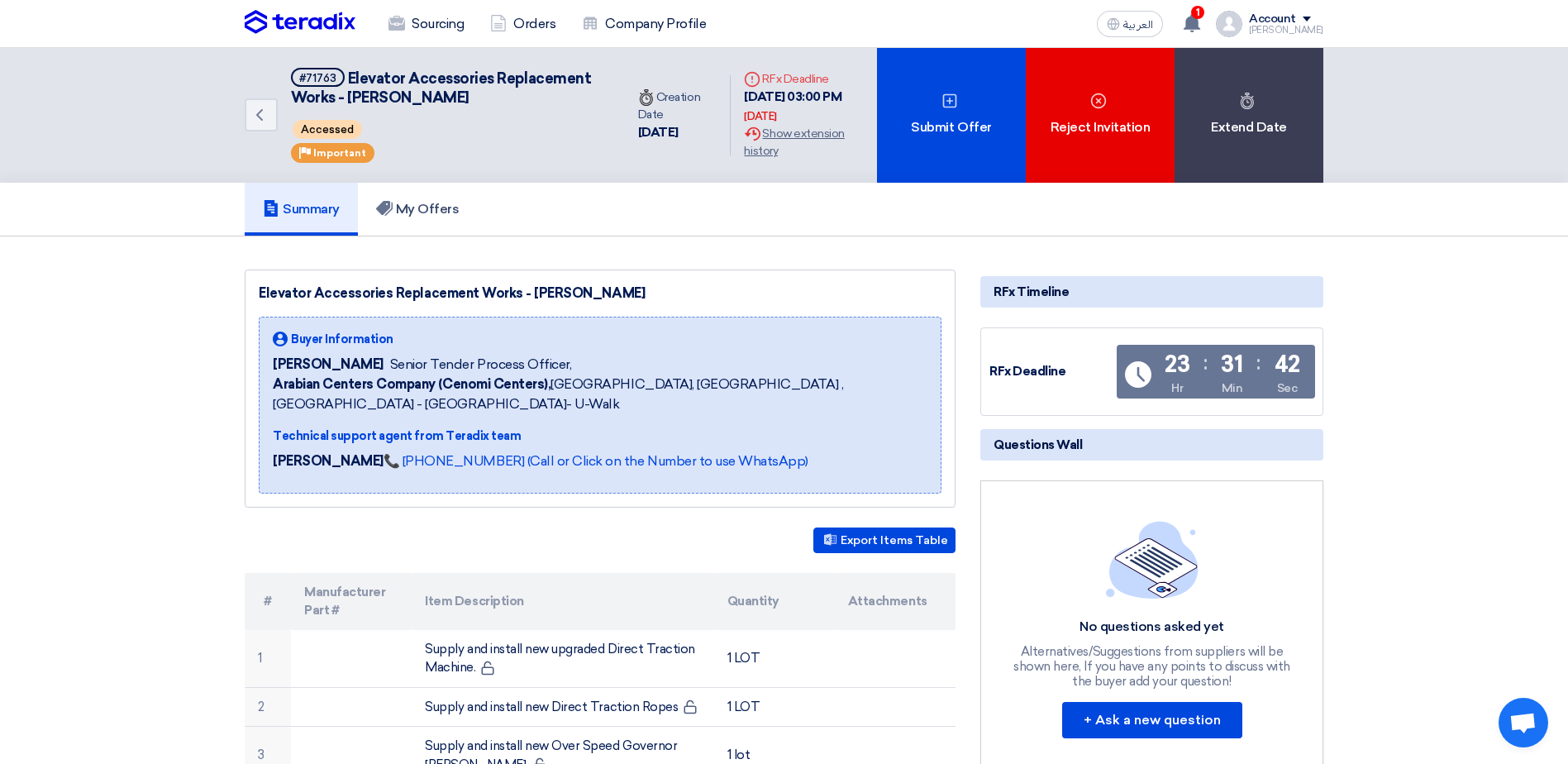
drag, startPoint x: 1427, startPoint y: 724, endPoint x: 928, endPoint y: 504, distance: 545.3
drag, startPoint x: 928, startPoint y: 504, endPoint x: 135, endPoint y: 17, distance: 930.6
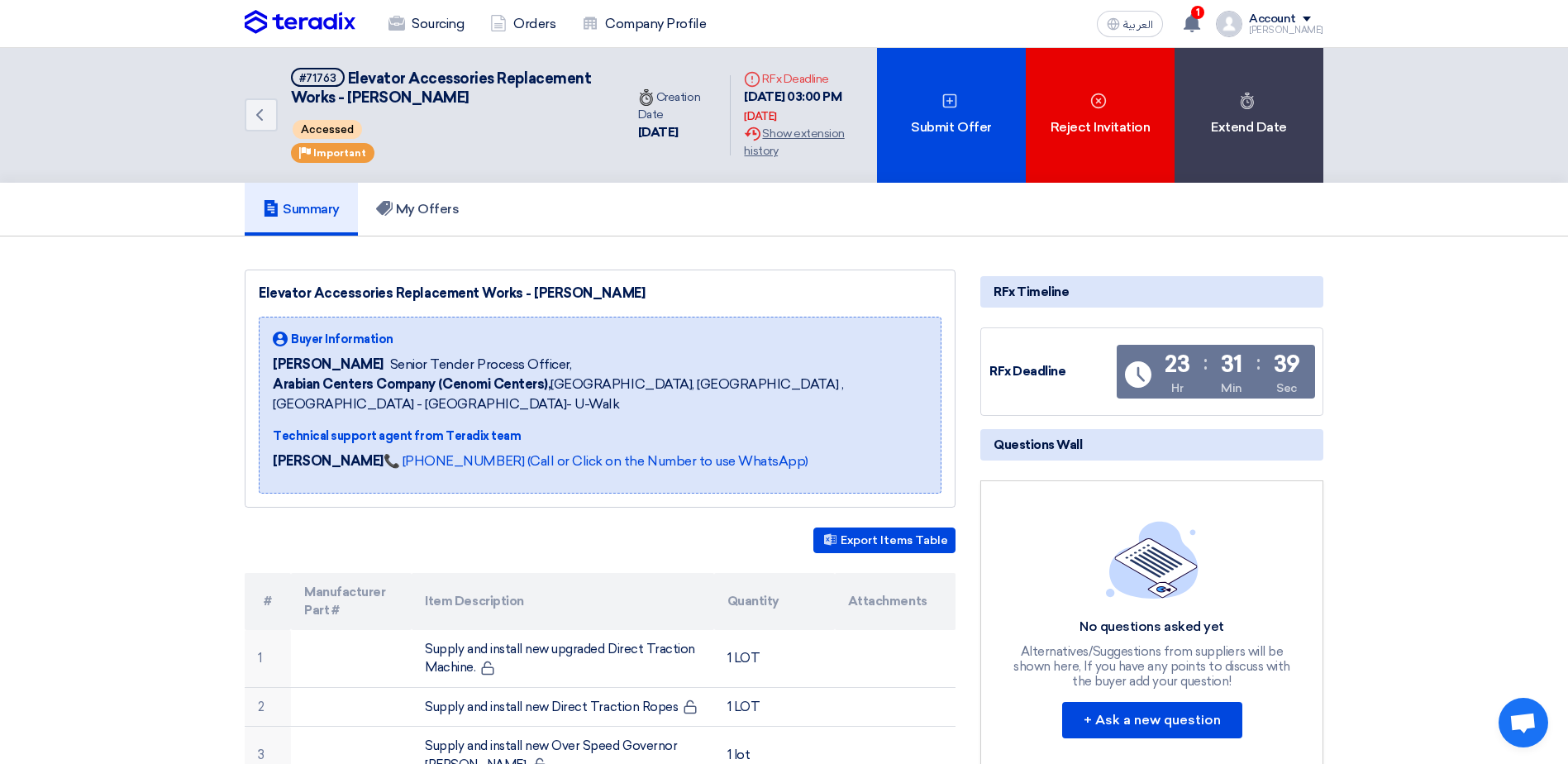
click at [133, 17] on nav "Sourcing Orders Company Profile العربية ع 1 New request received, check details…" at bounding box center [784, 24] width 1568 height 48
drag, startPoint x: 76, startPoint y: 14, endPoint x: 830, endPoint y: 94, distance: 758.2
click at [783, 233] on div "Summary My Offers" at bounding box center [784, 209] width 1079 height 53
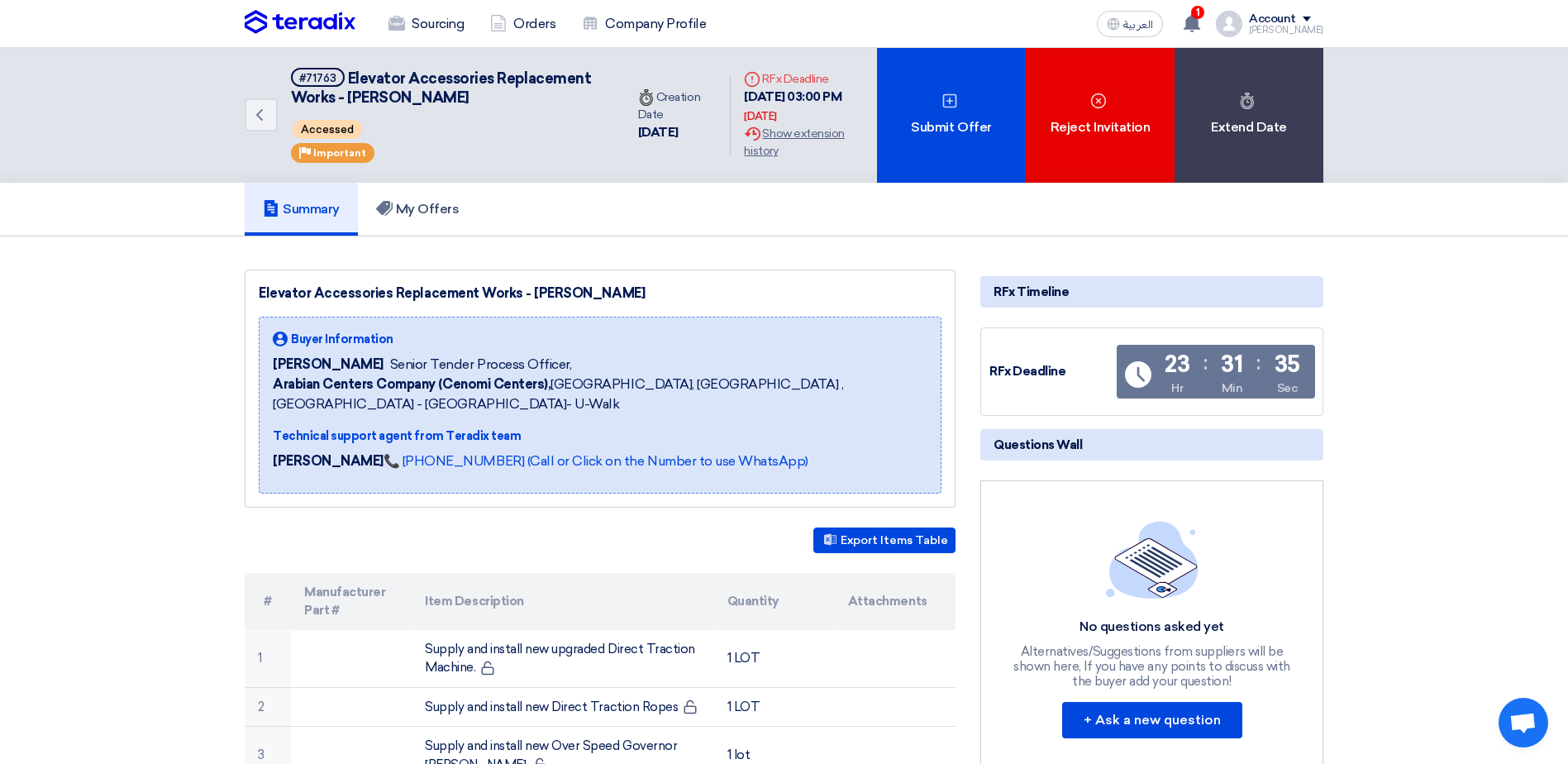
drag, startPoint x: 102, startPoint y: 22, endPoint x: 1365, endPoint y: 574, distance: 1378.4
drag, startPoint x: 1413, startPoint y: 707, endPoint x: 1356, endPoint y: 371, distance: 340.8
